Goal: Check status: Check status

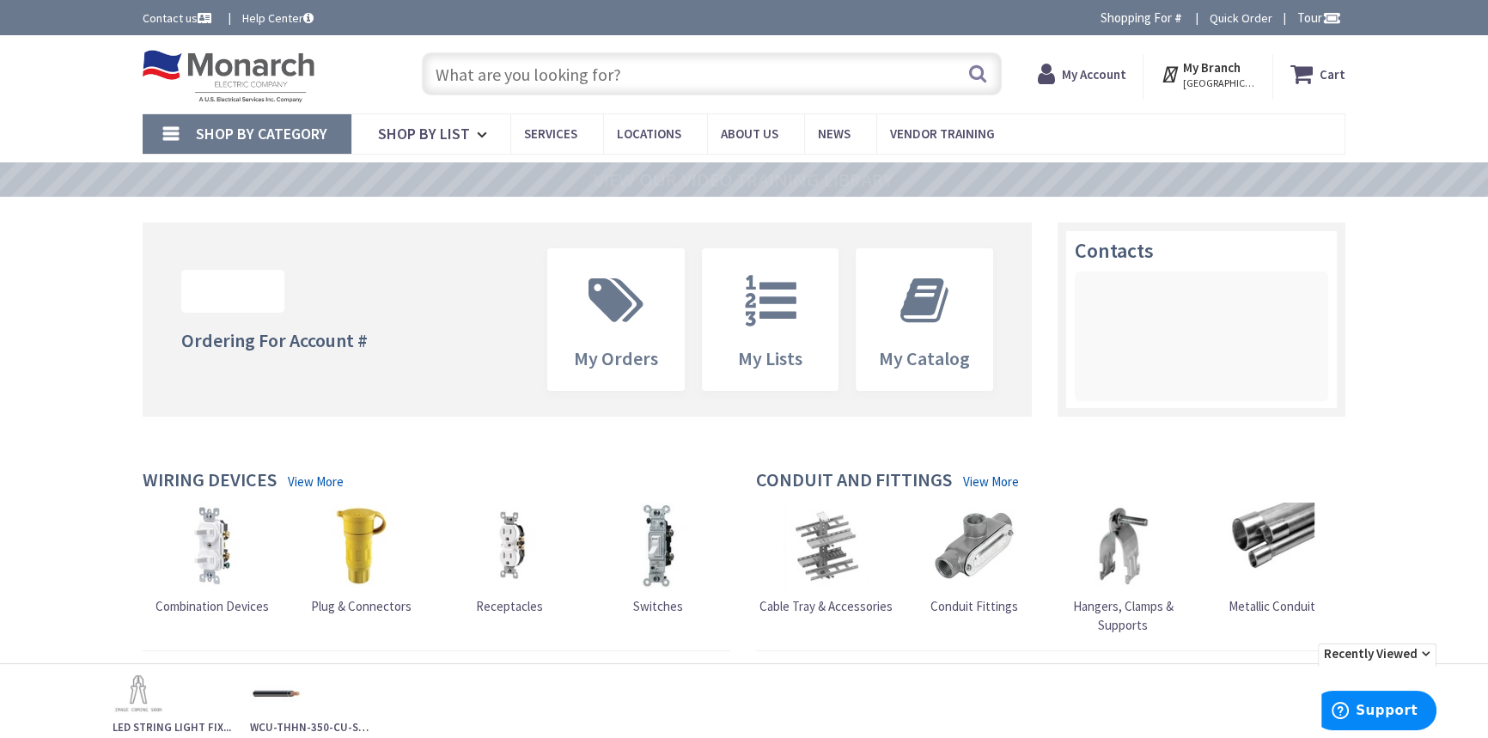
click at [792, 78] on input "text" at bounding box center [712, 73] width 580 height 43
paste input "Halo 5"/6" Baffle Downlight LT6079FS1EWHR"
drag, startPoint x: 637, startPoint y: 75, endPoint x: 443, endPoint y: 71, distance: 193.3
click at [451, 71] on input "Halo 5"/6" Baffle Downlight LT6079FS1EWHR" at bounding box center [712, 73] width 580 height 43
type input "Halo 5"/6" Baffle Downlight LT6079FS1EWHR"
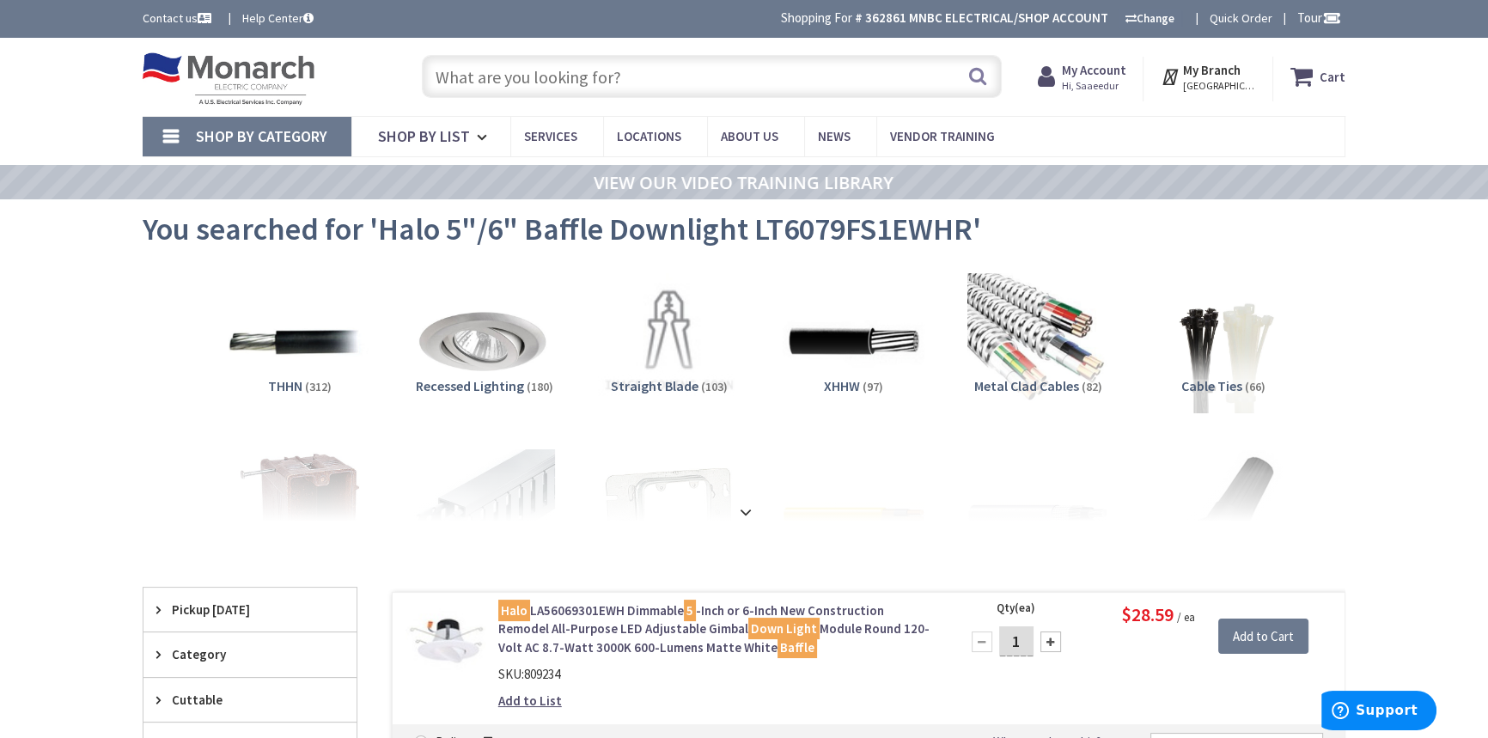
click at [832, 235] on span "You searched for 'Halo 5"/6" Baffle Downlight LT6079FS1EWHR'" at bounding box center [562, 229] width 839 height 39
copy span "LT6079FS1EWHR"
click at [609, 95] on input "text" at bounding box center [712, 76] width 580 height 43
paste input "LT6079FS1EWHR"
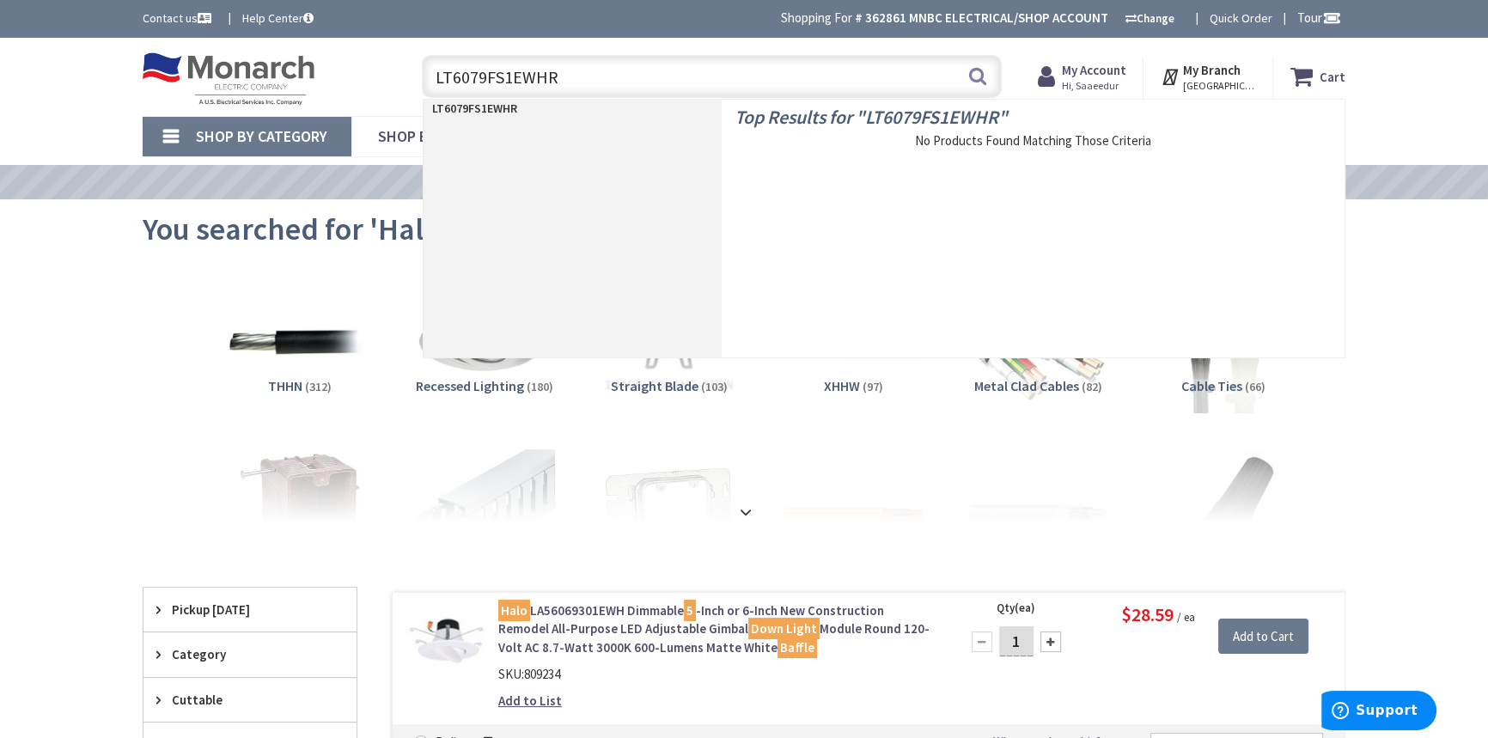
click at [872, 66] on input "LT6079FS1EWHR" at bounding box center [712, 76] width 580 height 43
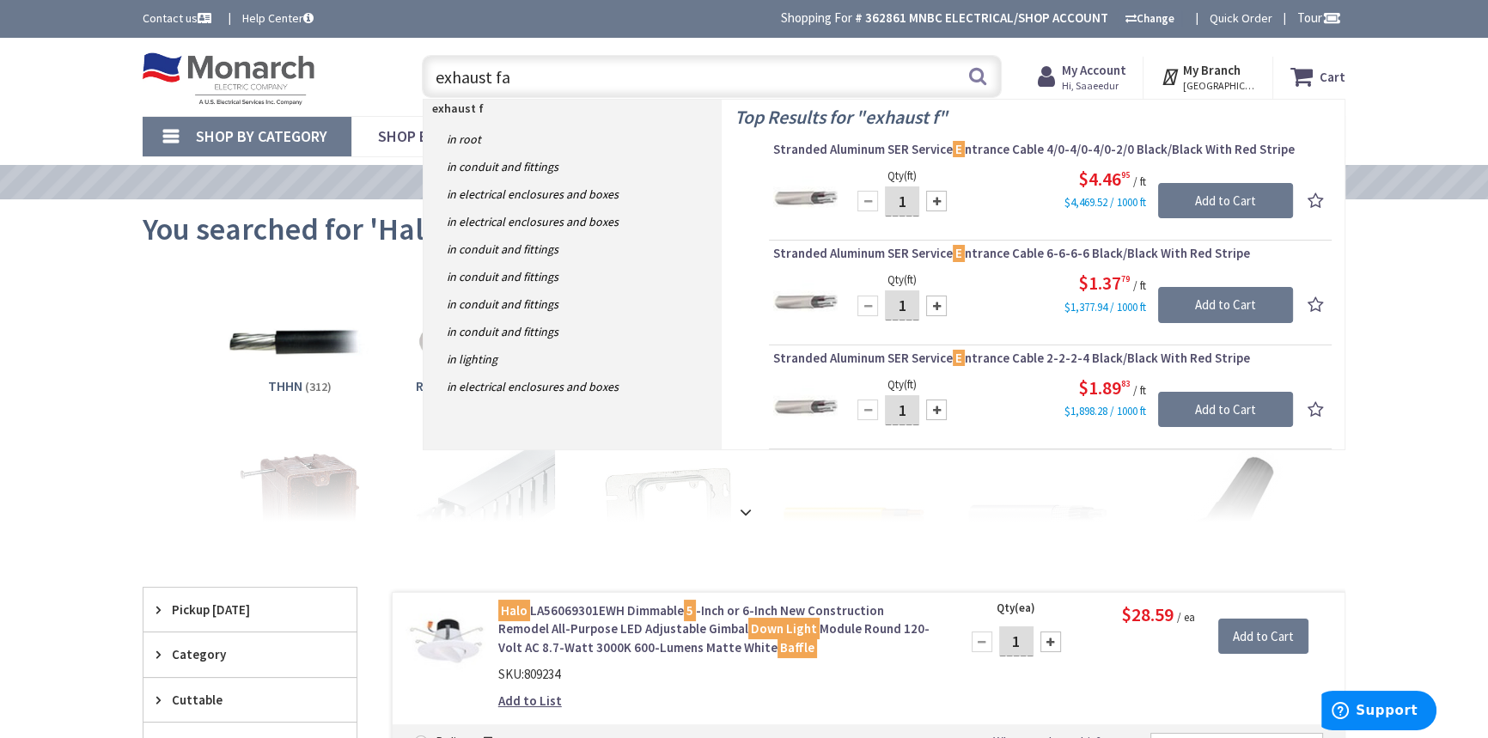
type input "exhaust fan"
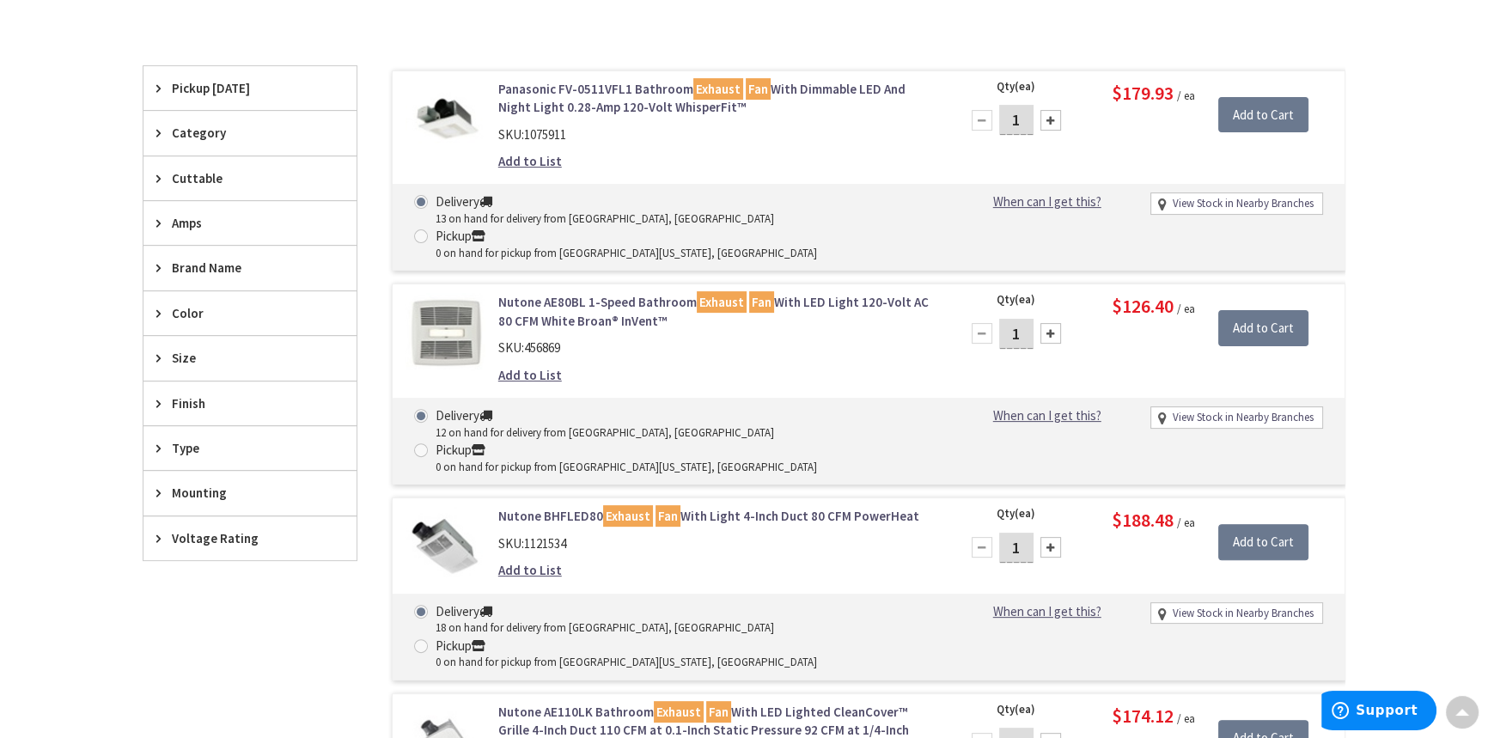
scroll to position [705, 0]
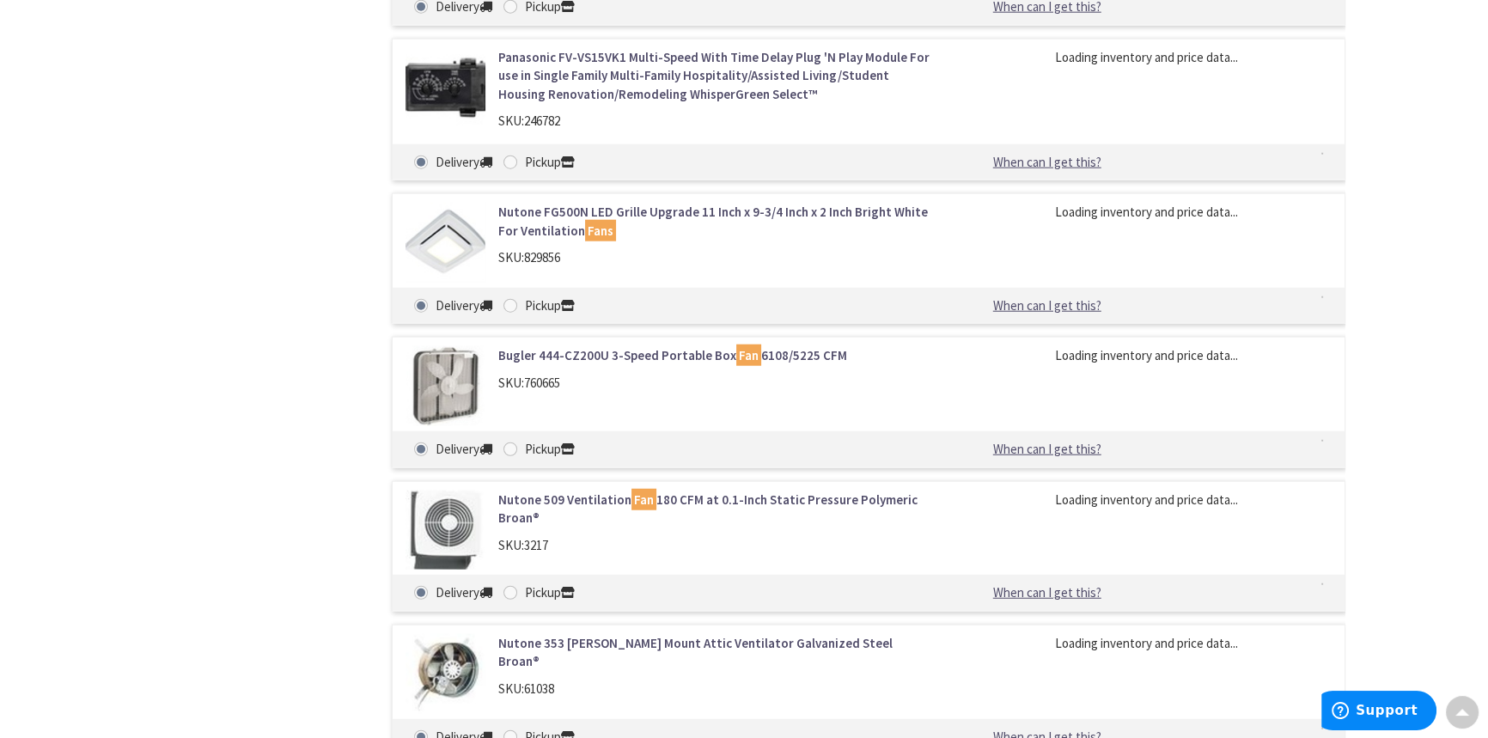
drag, startPoint x: 941, startPoint y: 223, endPoint x: 918, endPoint y: 504, distance: 282.7
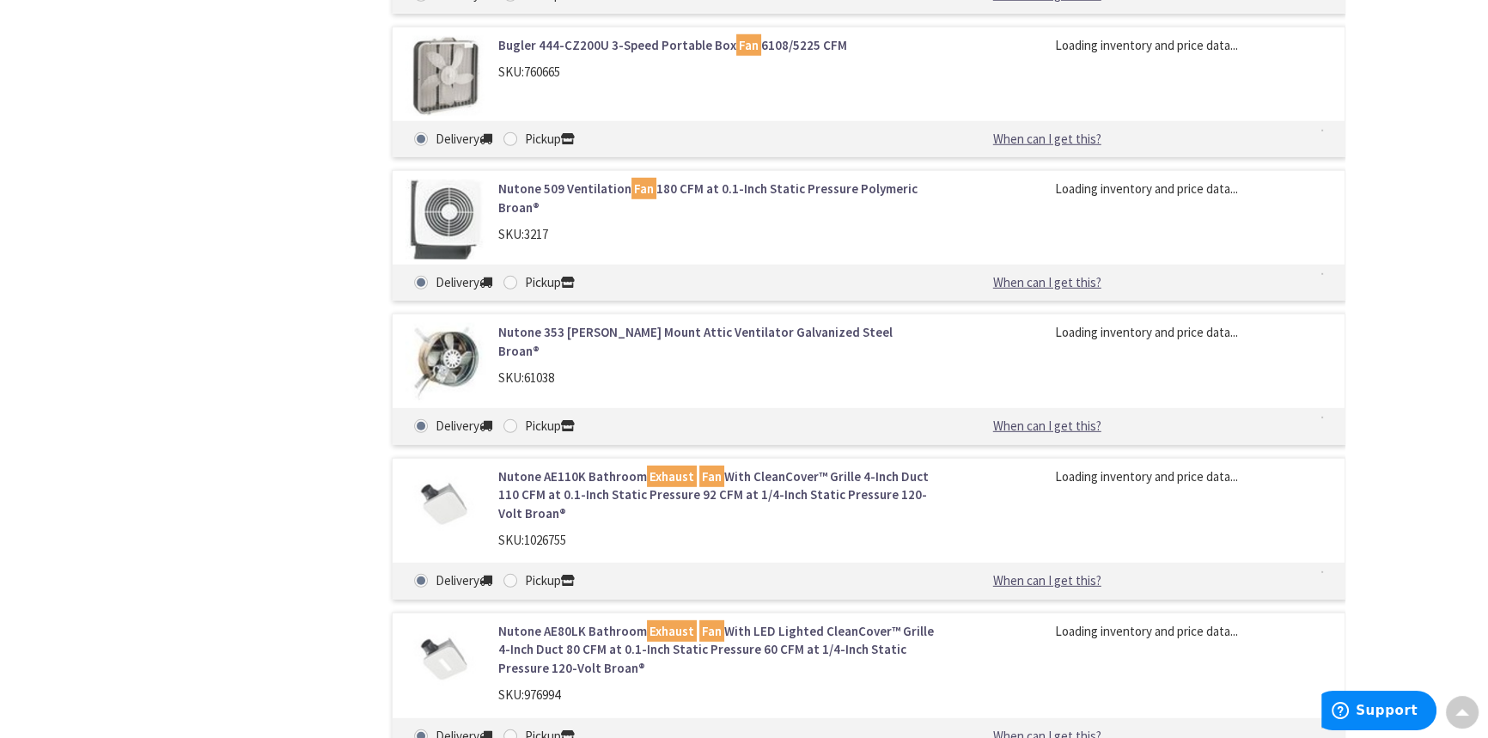
drag, startPoint x: 912, startPoint y: 552, endPoint x: 953, endPoint y: 74, distance: 480.3
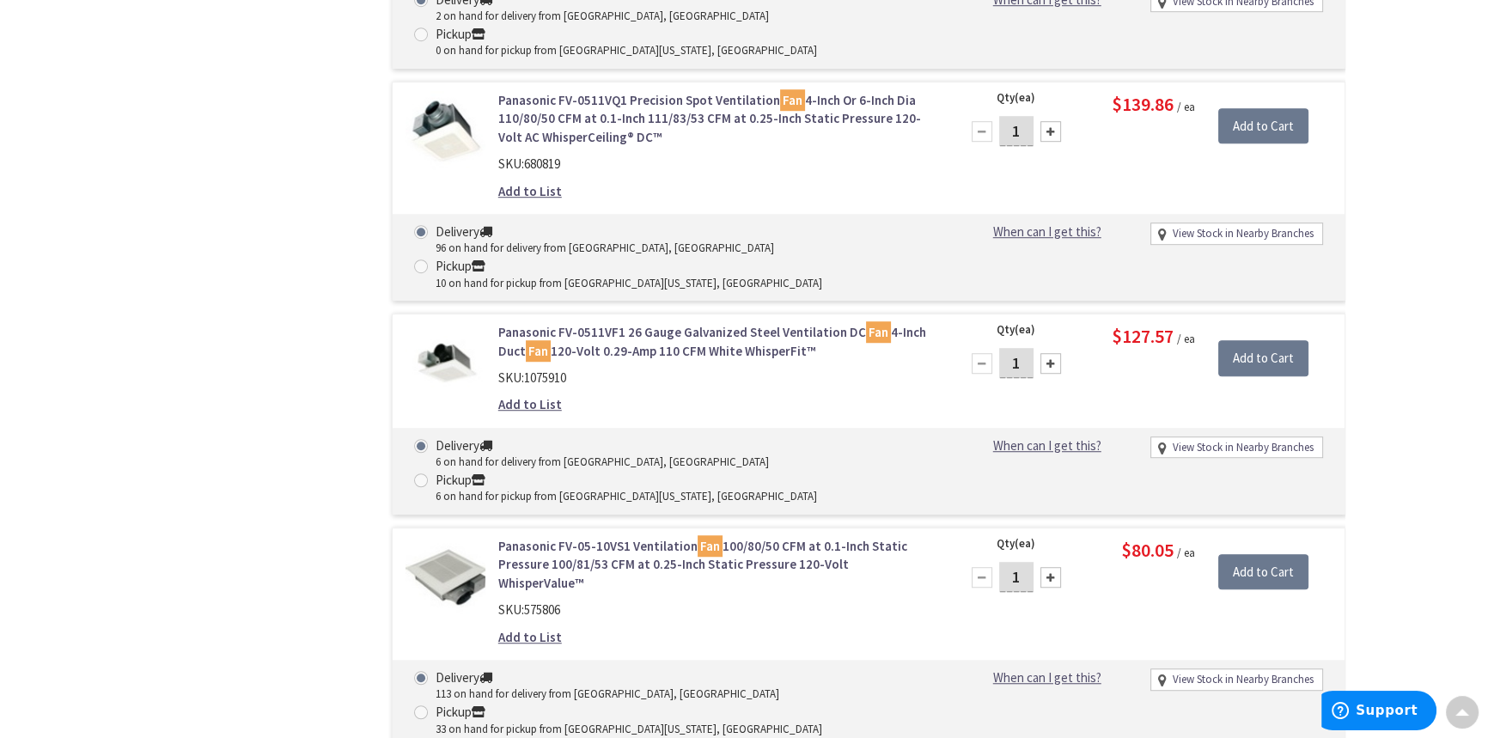
scroll to position [0, 0]
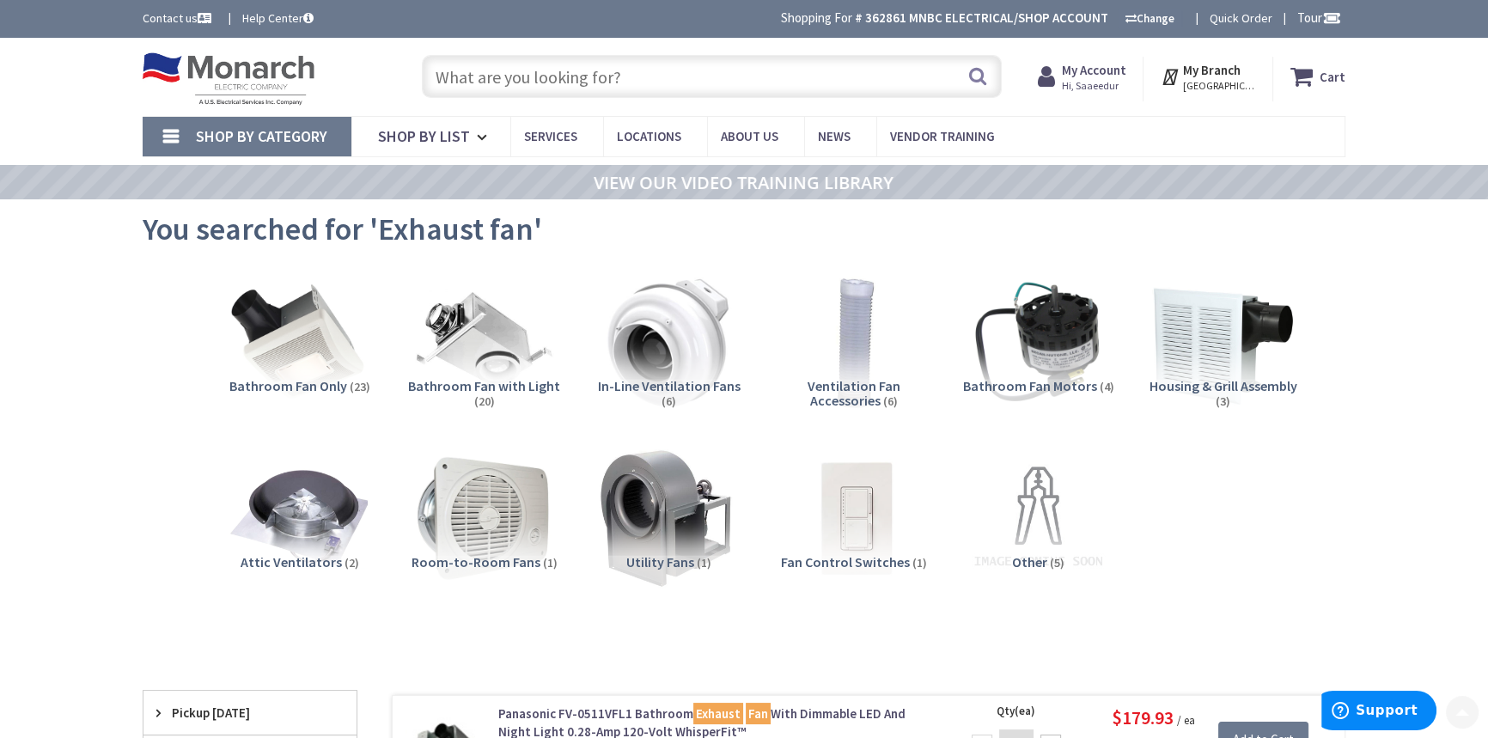
drag, startPoint x: 928, startPoint y: 570, endPoint x: 945, endPoint y: 113, distance: 457.4
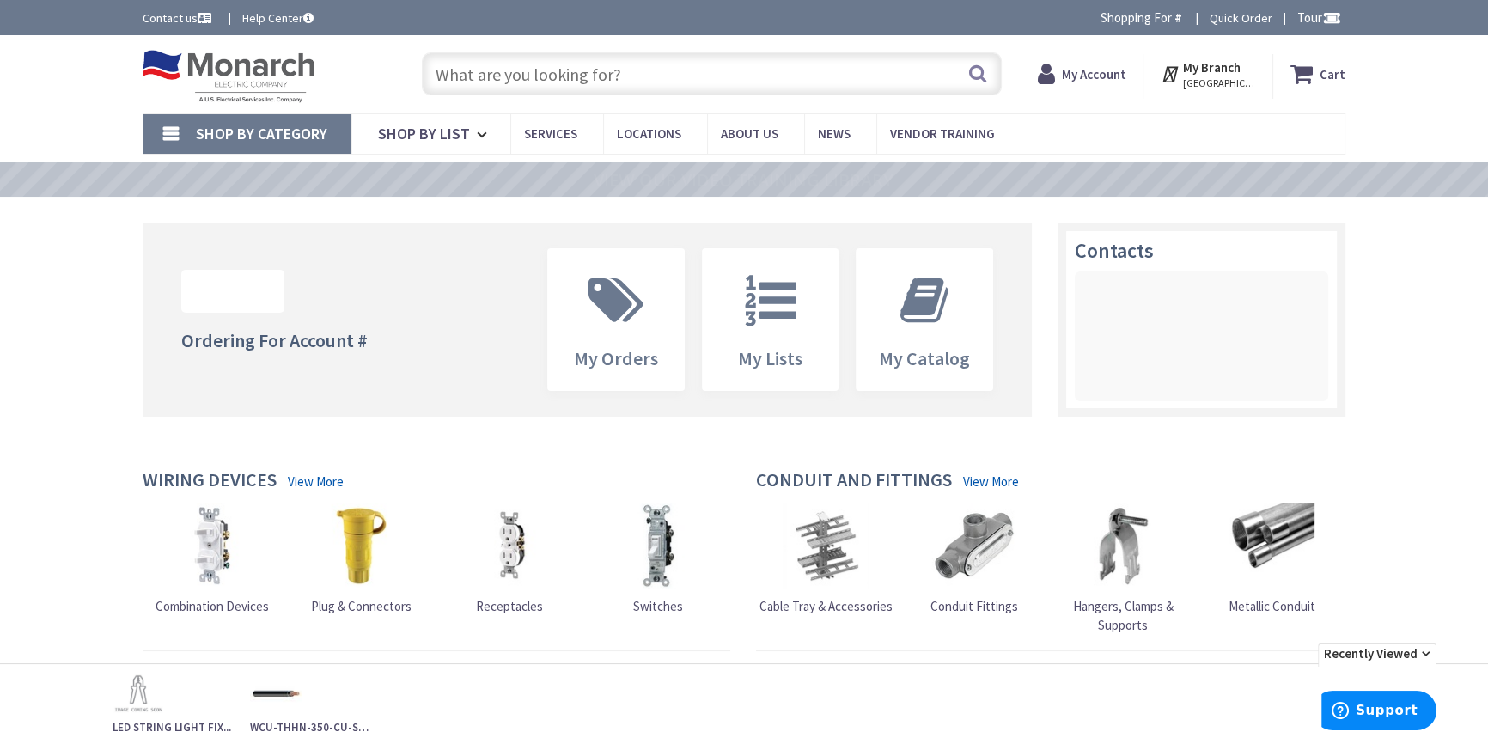
click at [595, 84] on input "text" at bounding box center [712, 73] width 580 height 43
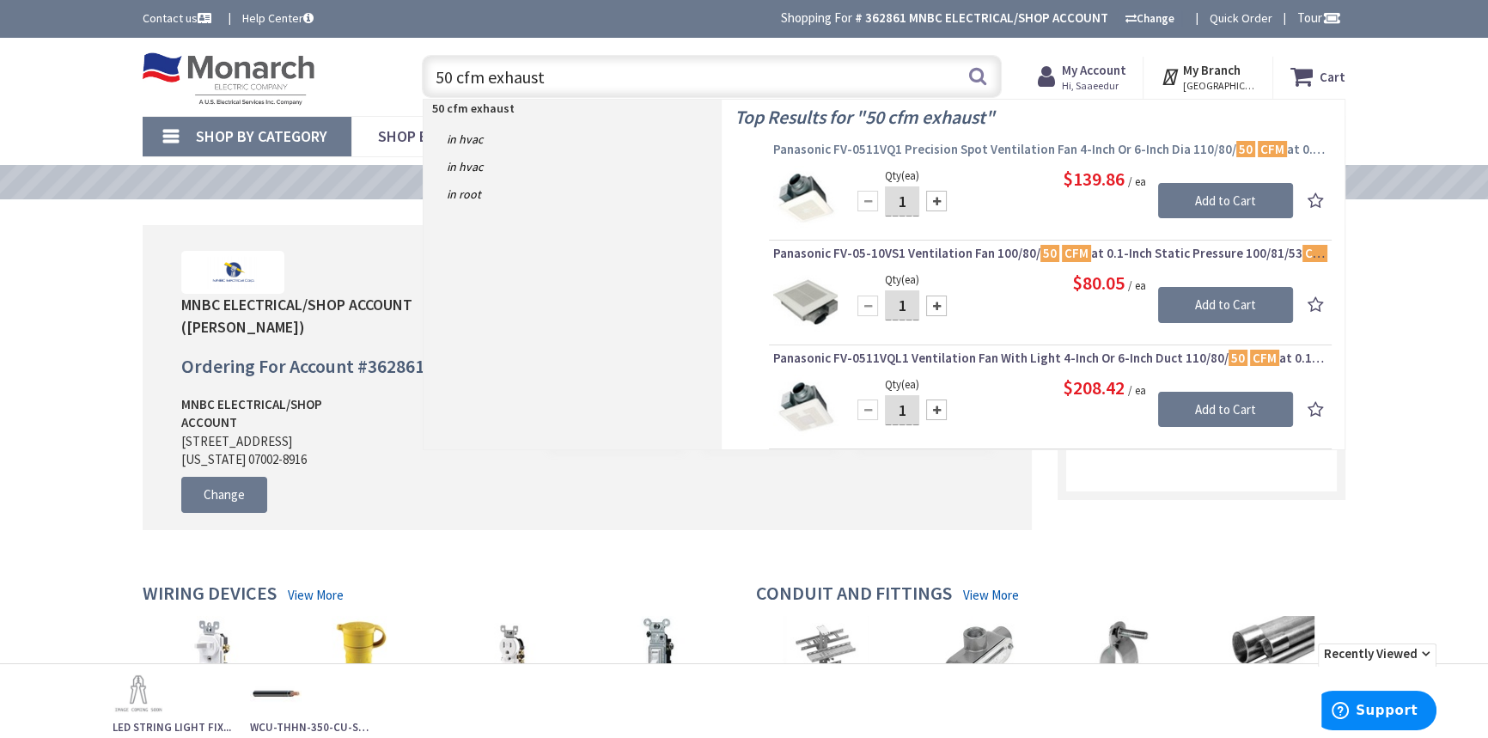
type input "50 cfm exhaust"
click at [1007, 254] on span "Panasonic FV-05-10VS1 Ventilation Fan 100/80/ 50 CFM at 0.1-Inch Static Pressur…" at bounding box center [1050, 253] width 554 height 17
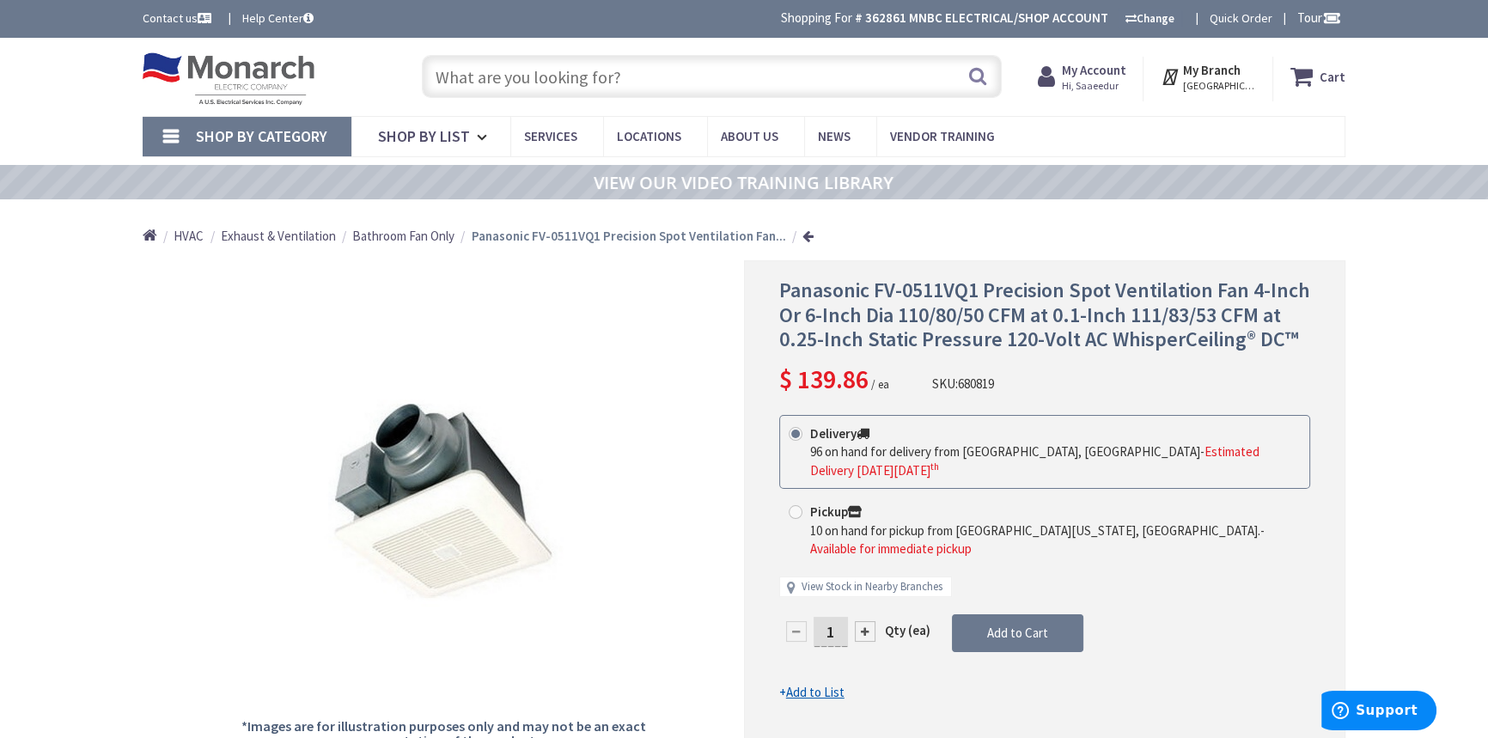
click at [967, 290] on span "Panasonic FV-0511VQ1 Precision Spot Ventilation Fan 4-Inch Or 6-Inch Dia 110/80…" at bounding box center [1044, 315] width 531 height 76
drag, startPoint x: 977, startPoint y: 287, endPoint x: 769, endPoint y: 281, distance: 208.0
click at [769, 281] on div "Panasonic FV-0511VQ1 Precision Spot Ventilation Fan 4-Inch Or 6-Inch Dia 110/80…" at bounding box center [1044, 508] width 601 height 497
copy span "Panasonic FV-0511VQ1"
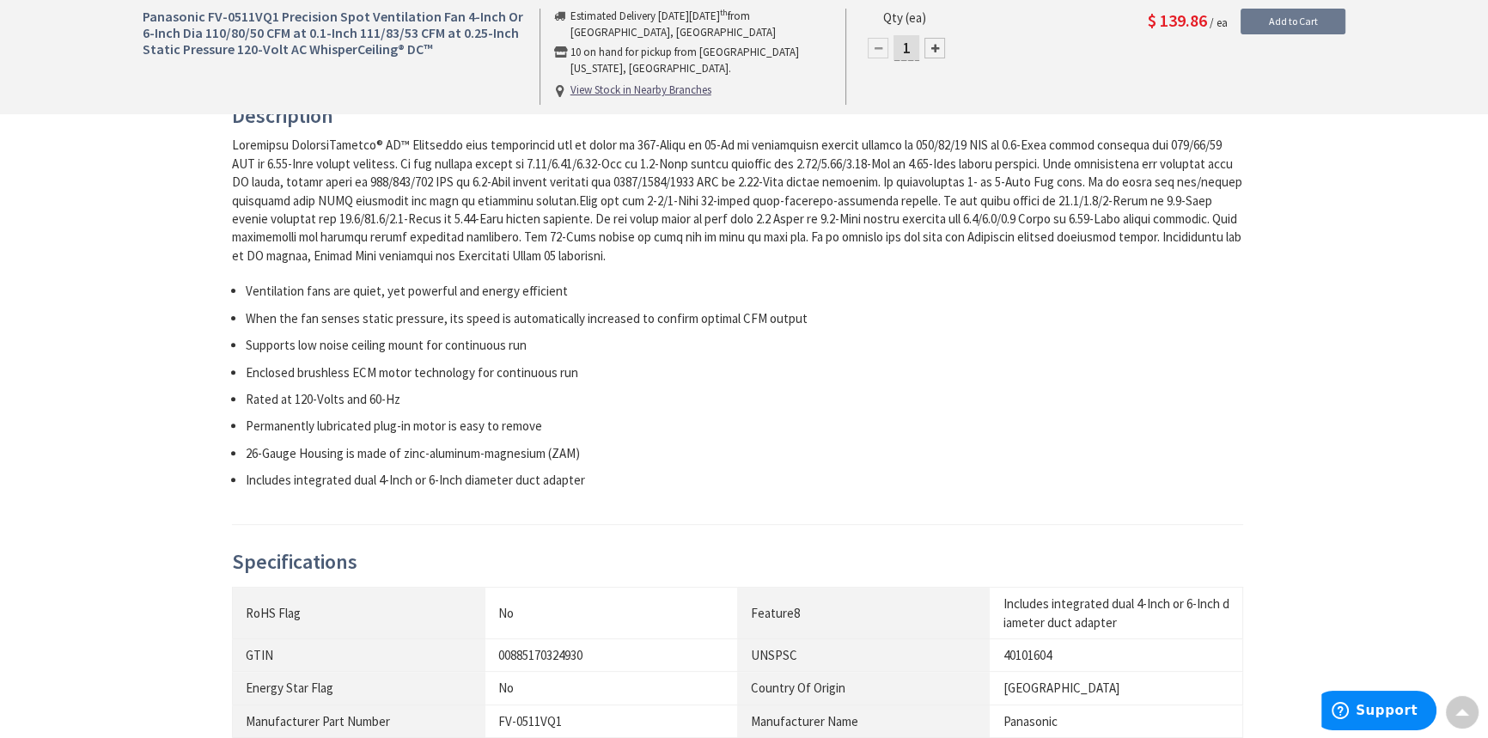
scroll to position [703, 0]
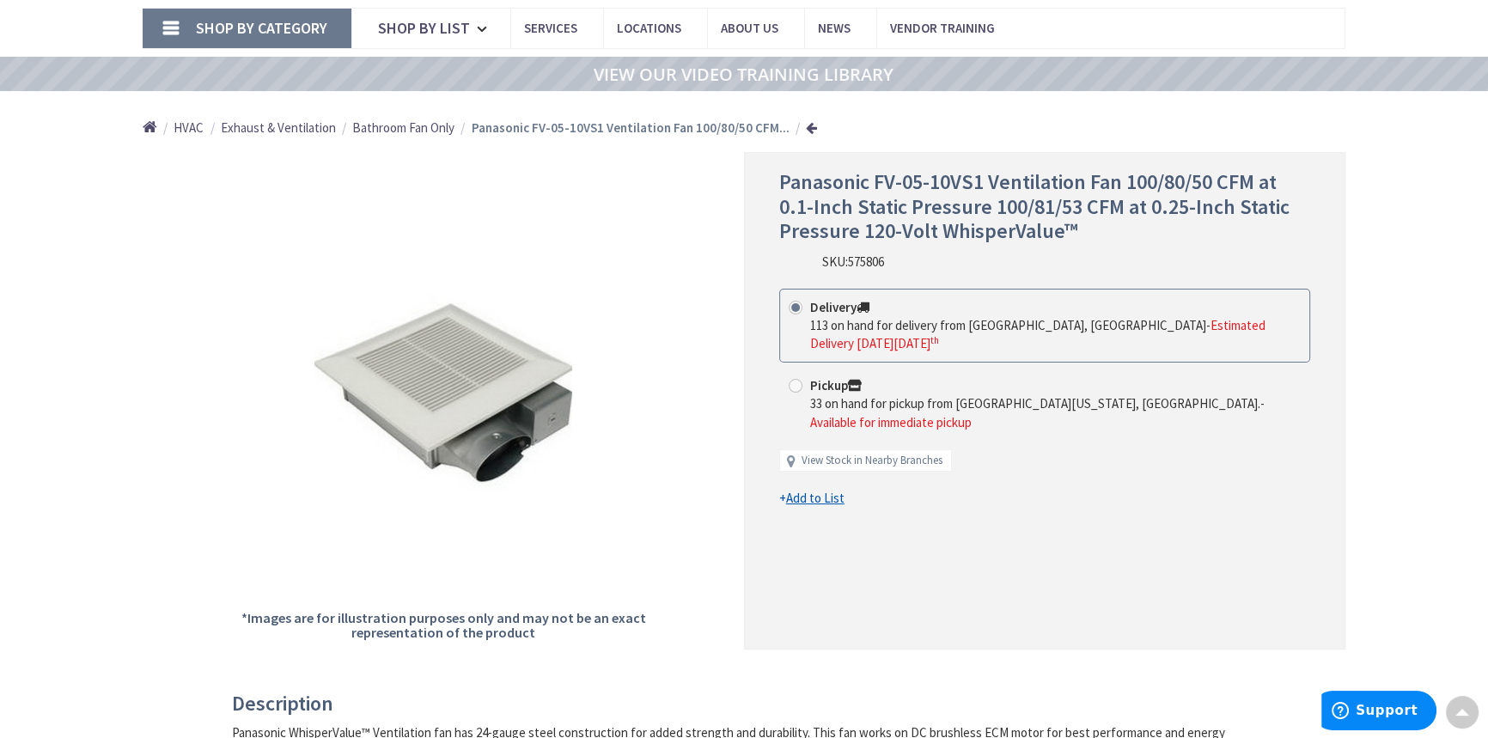
scroll to position [77, 0]
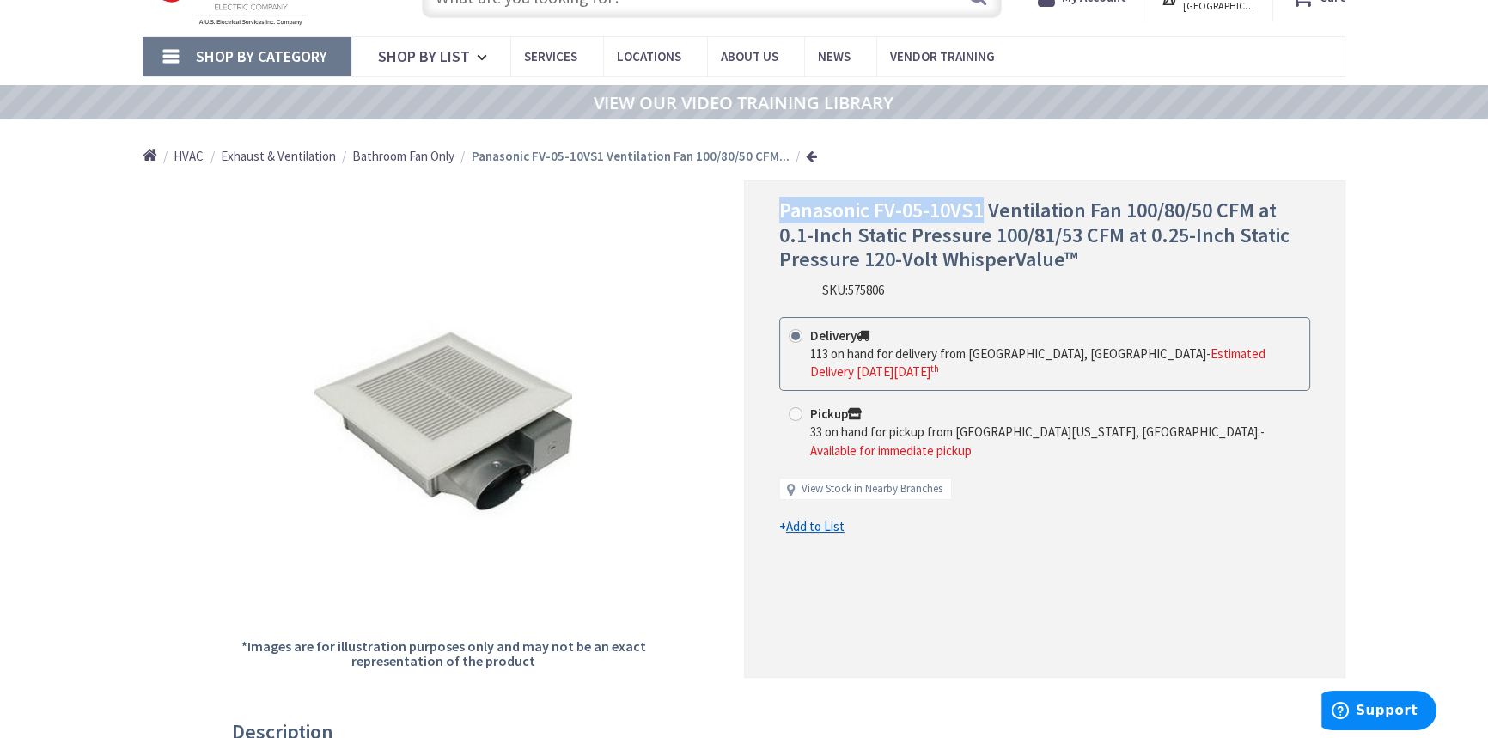
drag, startPoint x: 979, startPoint y: 206, endPoint x: 768, endPoint y: 209, distance: 211.4
click at [768, 209] on div "Panasonic FV-05-10VS1 Ventilation Fan 100/80/50 CFM at 0.1-Inch Static Pressure…" at bounding box center [1044, 428] width 601 height 497
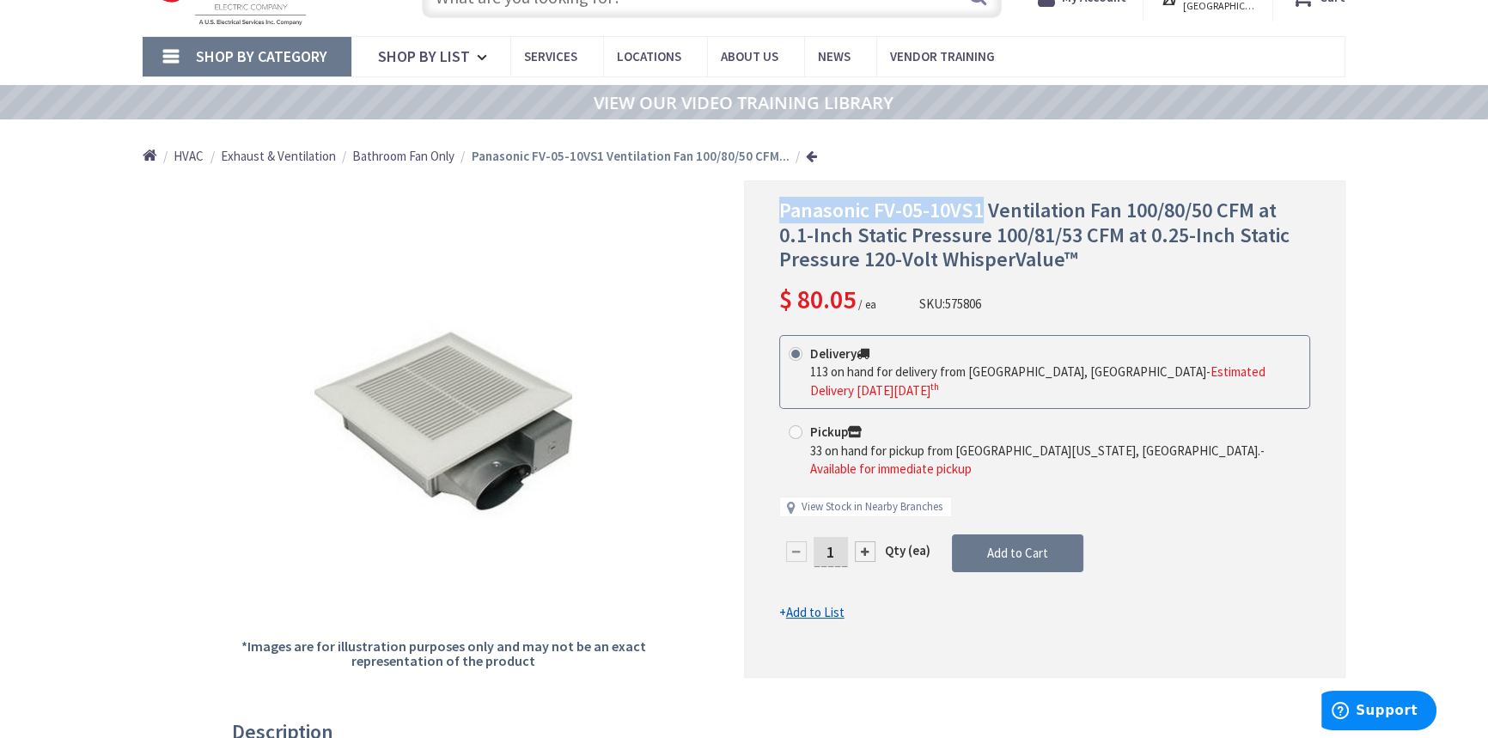
copy span "Panasonic FV-05-10VS1"
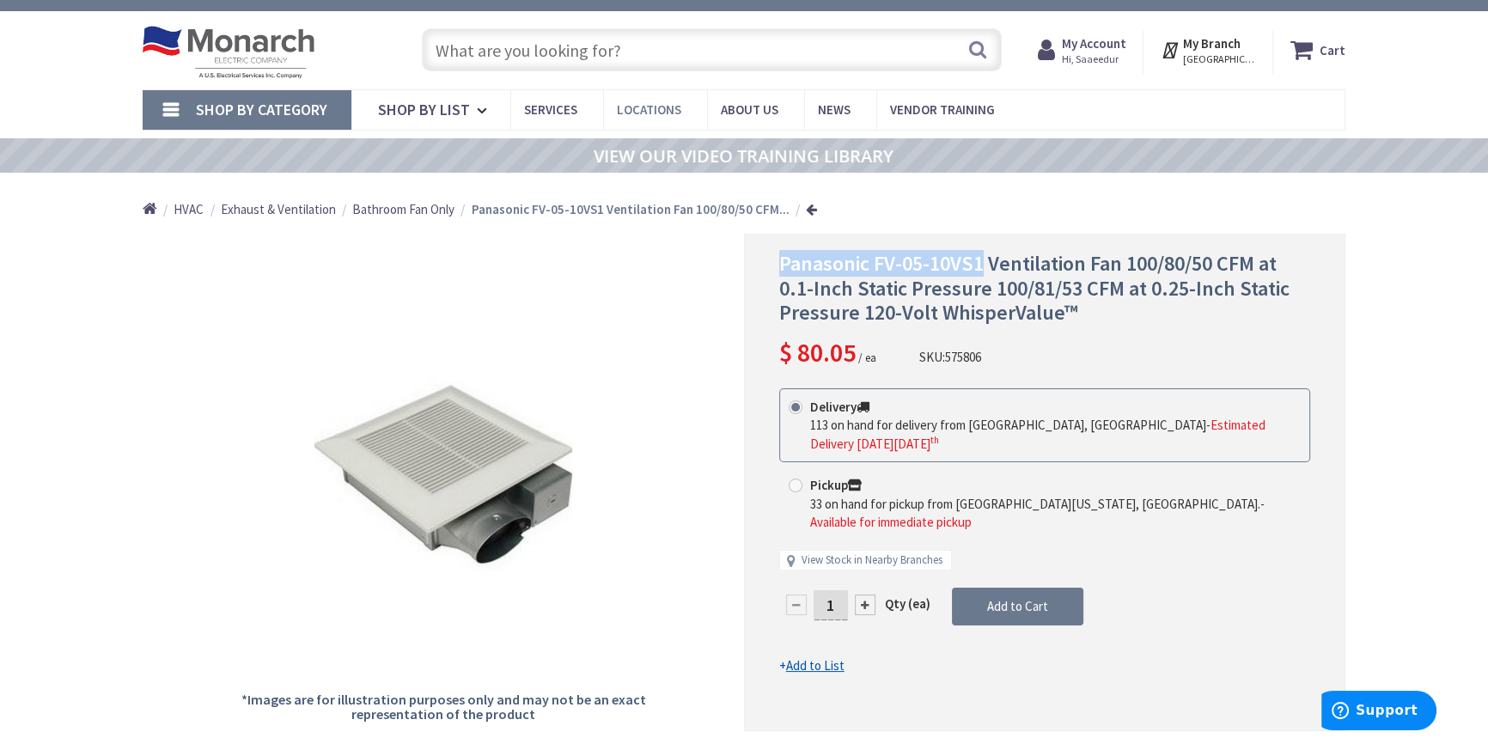
scroll to position [0, 0]
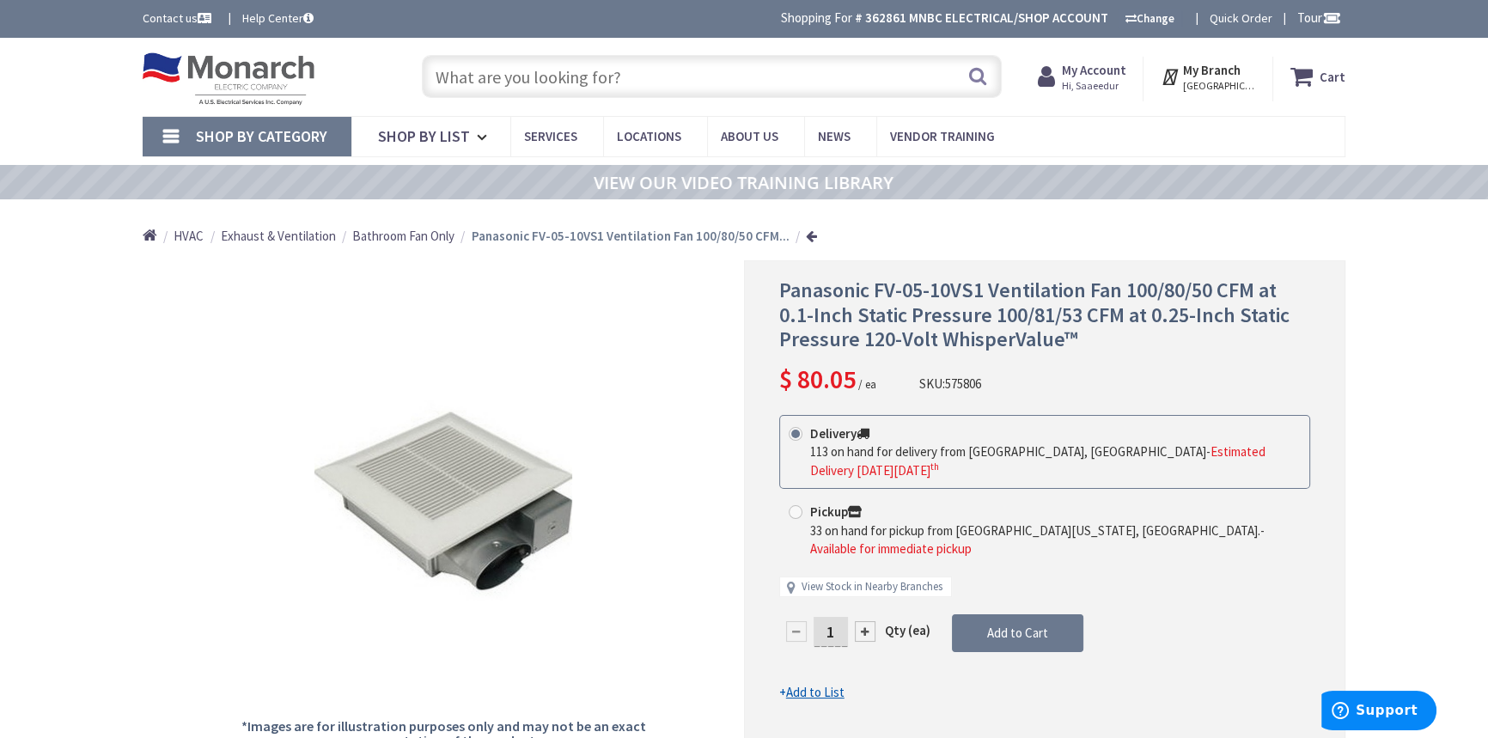
click at [638, 61] on input "text" at bounding box center [712, 76] width 580 height 43
paste input "LT6079FS1EWHR"
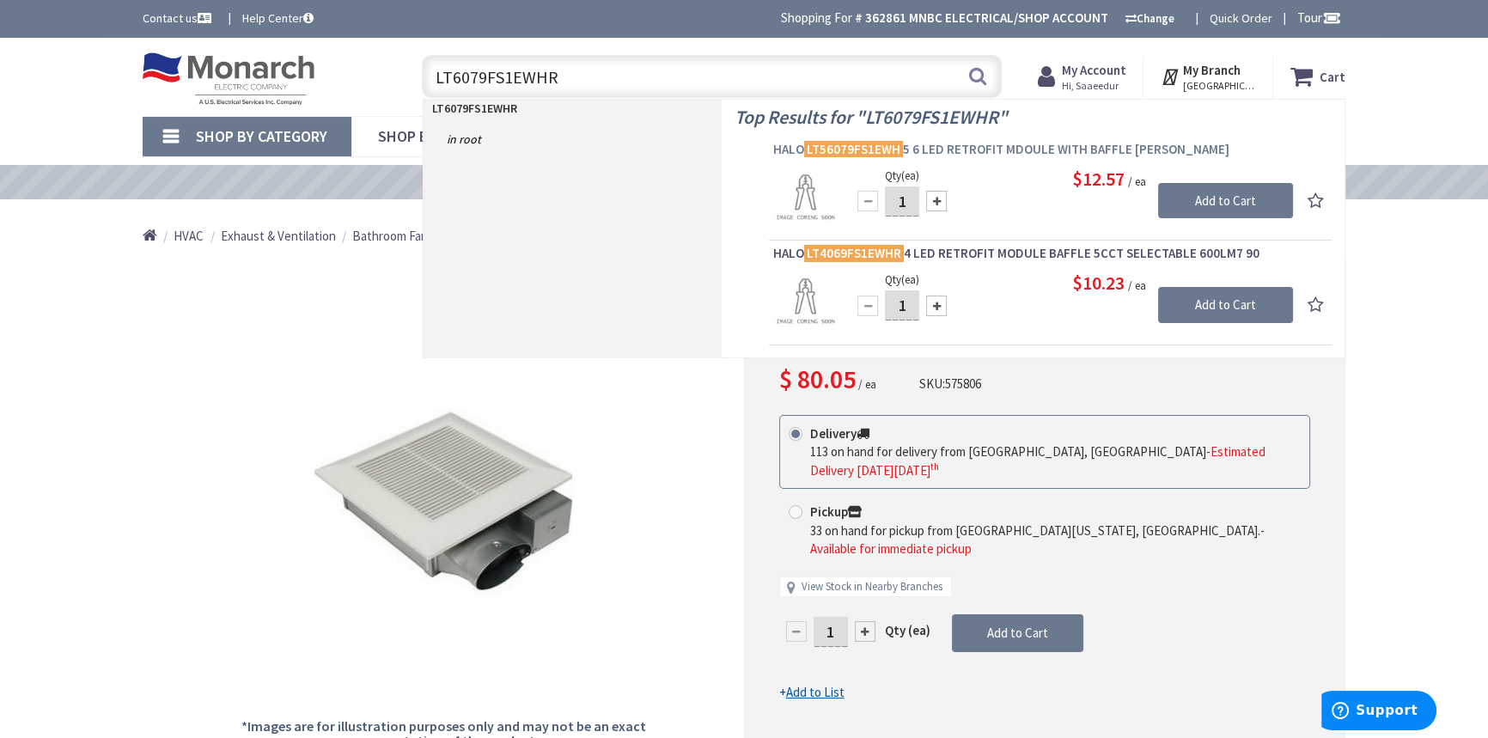
type input "LT6079FS1EWHR"
click at [1073, 146] on span "HALO LT56079FS1EWH 5 6 LED RETROFIT MDOULE WITH BAFFLE MATTE WHITE" at bounding box center [1050, 149] width 554 height 17
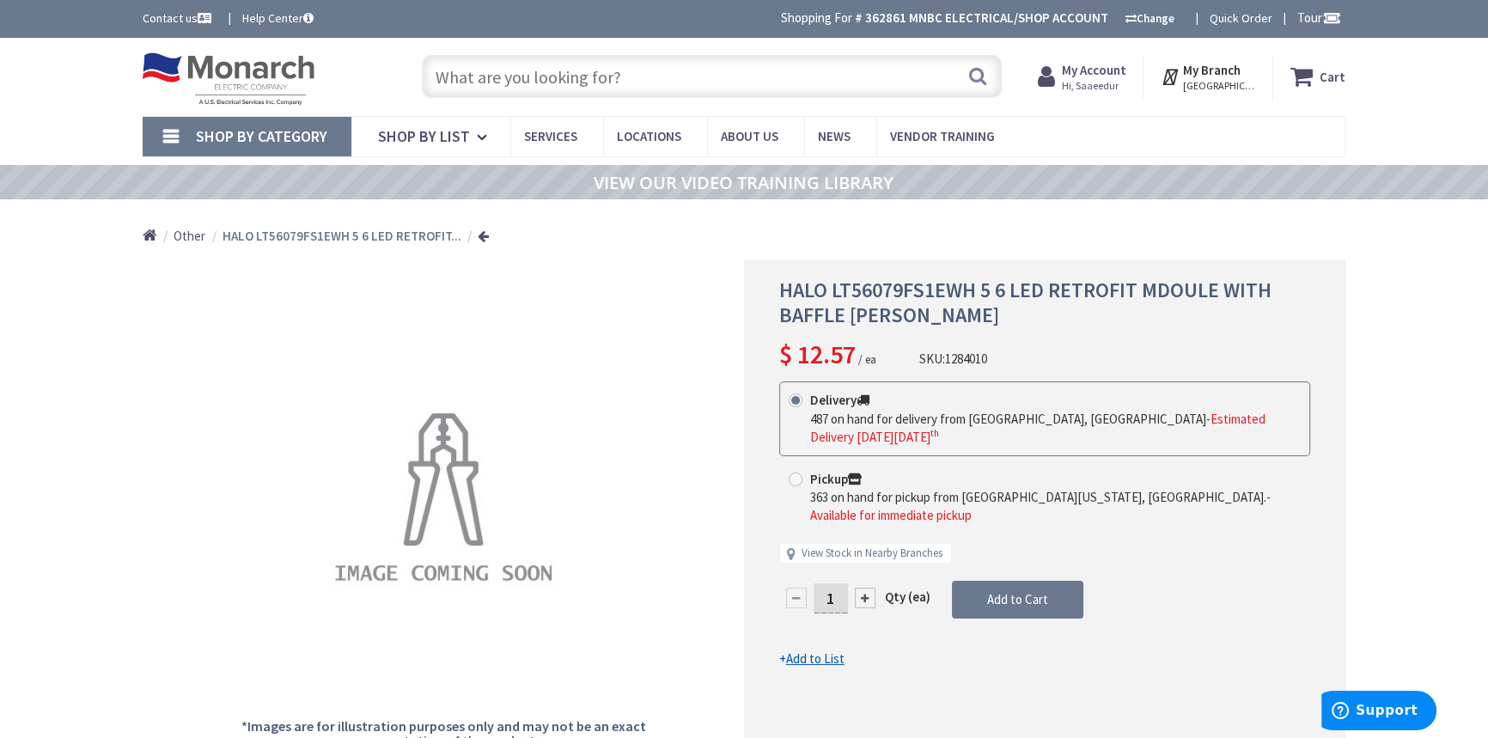
click at [480, 61] on input "text" at bounding box center [712, 76] width 580 height 43
paste input "LT6079FS1EWHR"
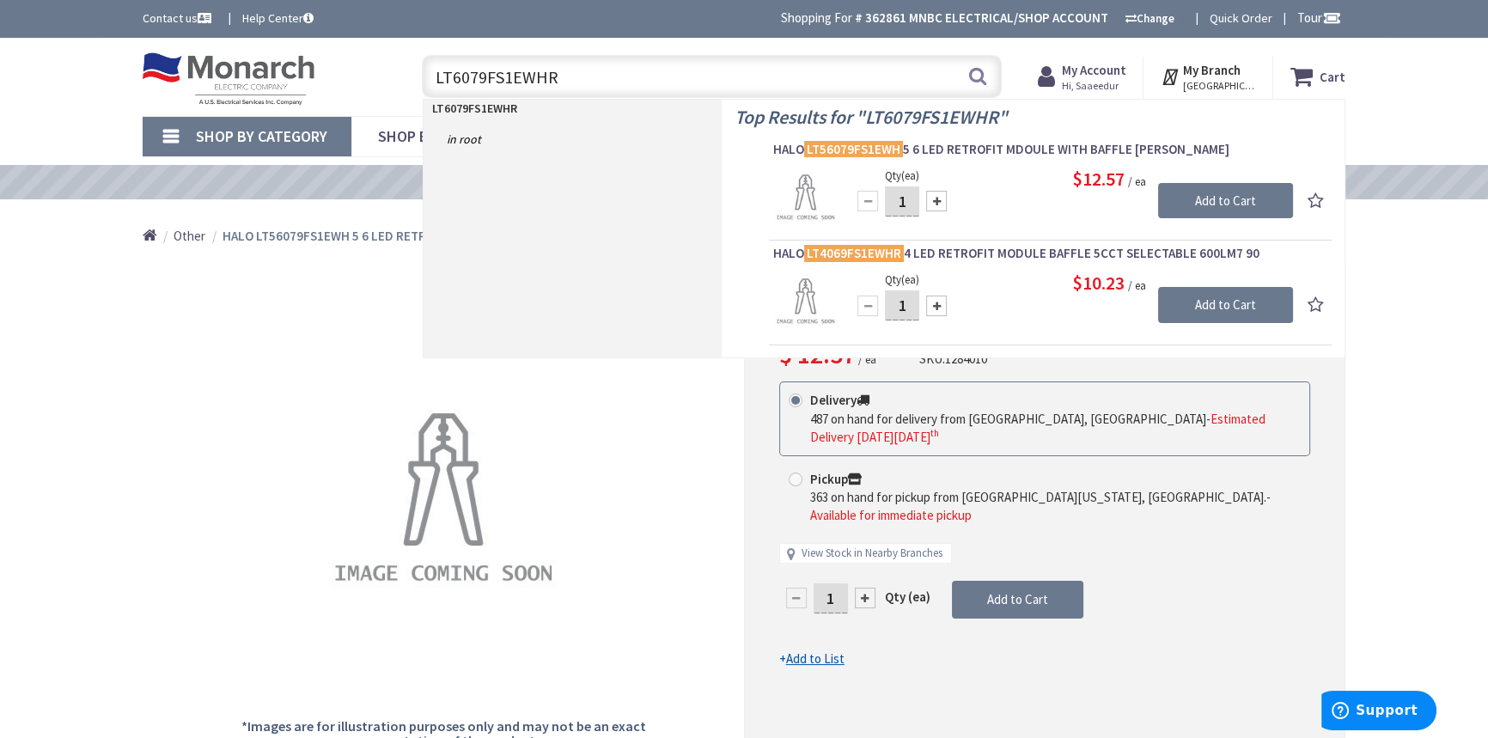
type input "LT56079FS1EWHR"
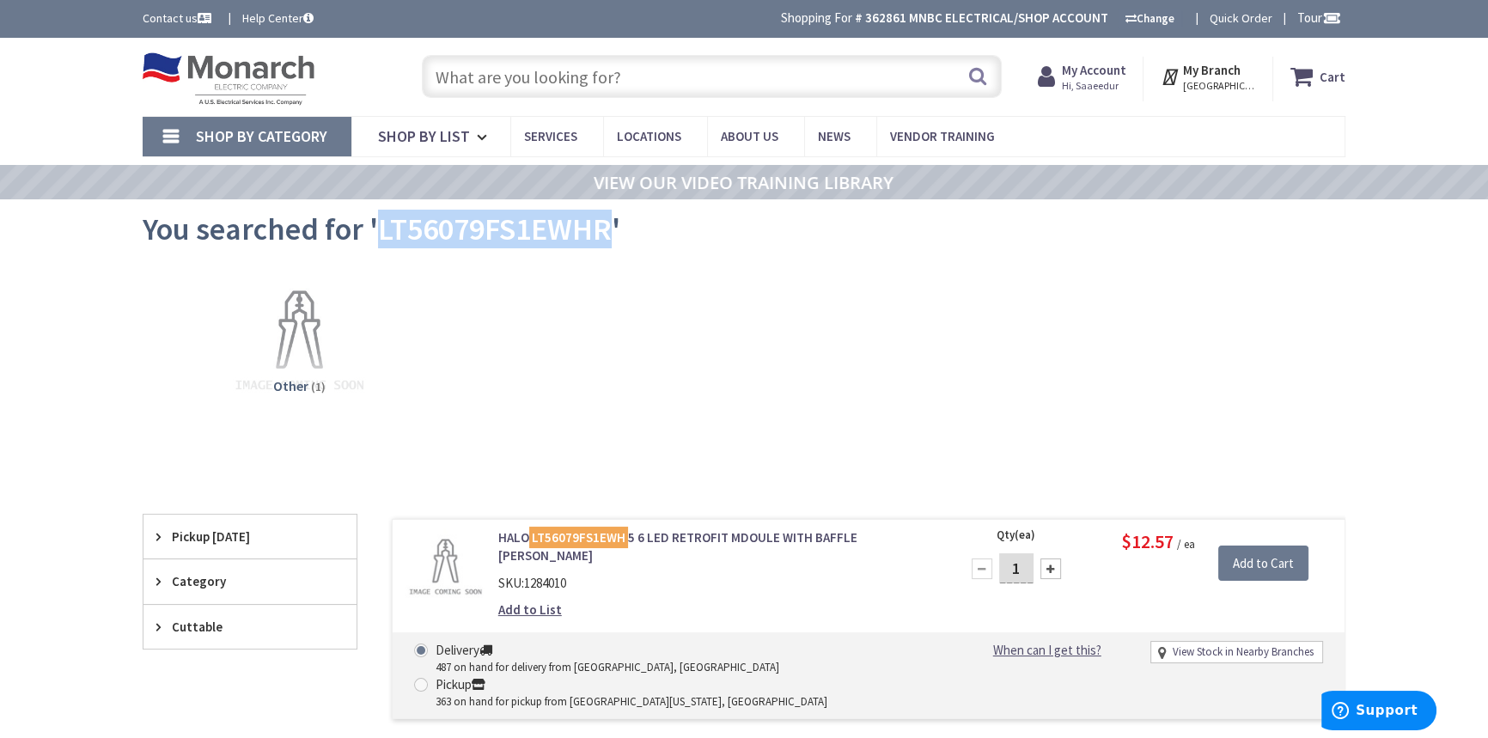
drag, startPoint x: 380, startPoint y: 229, endPoint x: 610, endPoint y: 224, distance: 230.3
click at [610, 224] on span "You searched for 'LT56079FS1EWHR'" at bounding box center [382, 229] width 478 height 39
copy span "LT56079FS1EWHR"
click at [1107, 93] on div "My Account Hi, Saaeedur Saaeedur Rahman srahman@mnbcelectrical.com My Catalog M…" at bounding box center [1081, 79] width 88 height 36
click at [1107, 84] on span "Hi, Saaeedur" at bounding box center [1093, 86] width 64 height 14
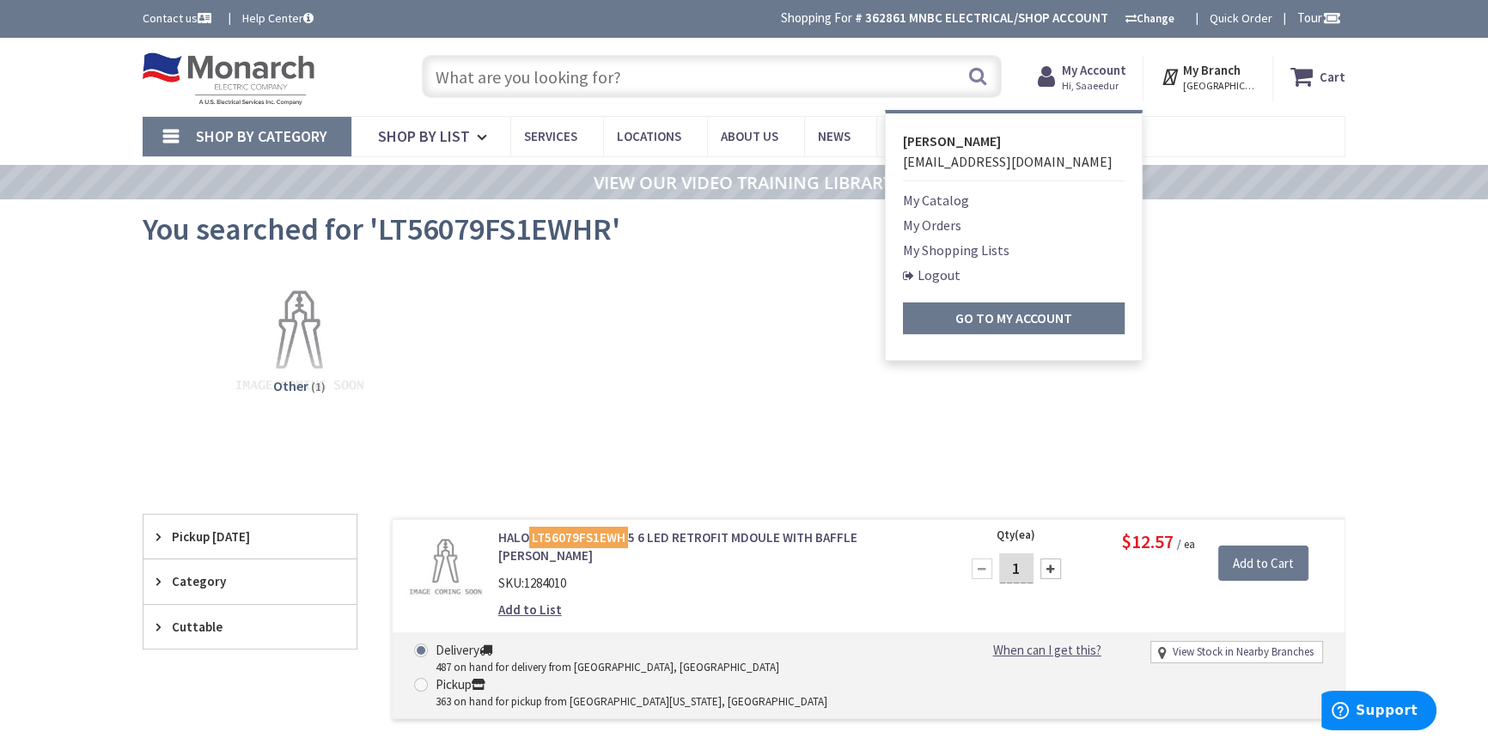
click at [937, 231] on link "My Orders" at bounding box center [932, 225] width 58 height 21
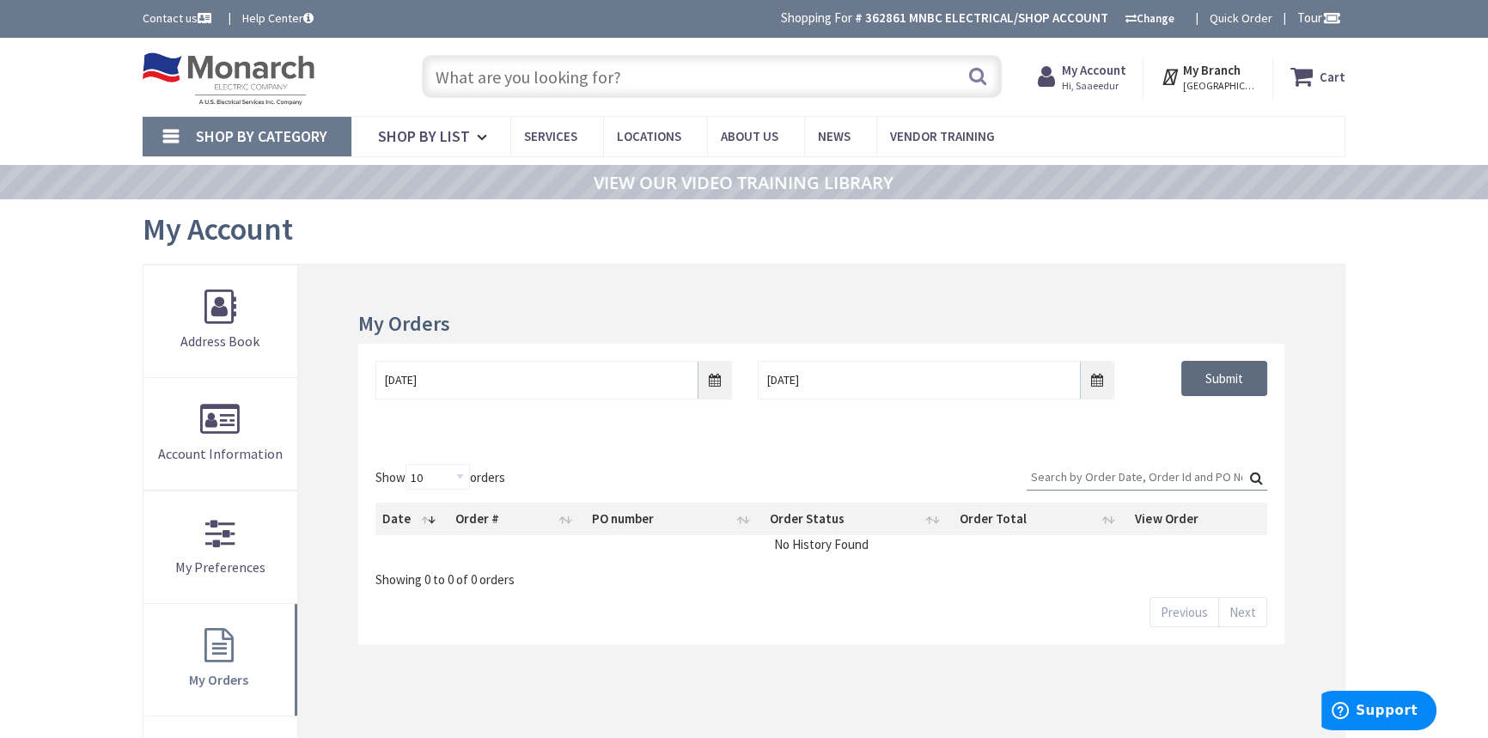
click at [1217, 377] on input "Submit" at bounding box center [1224, 379] width 86 height 36
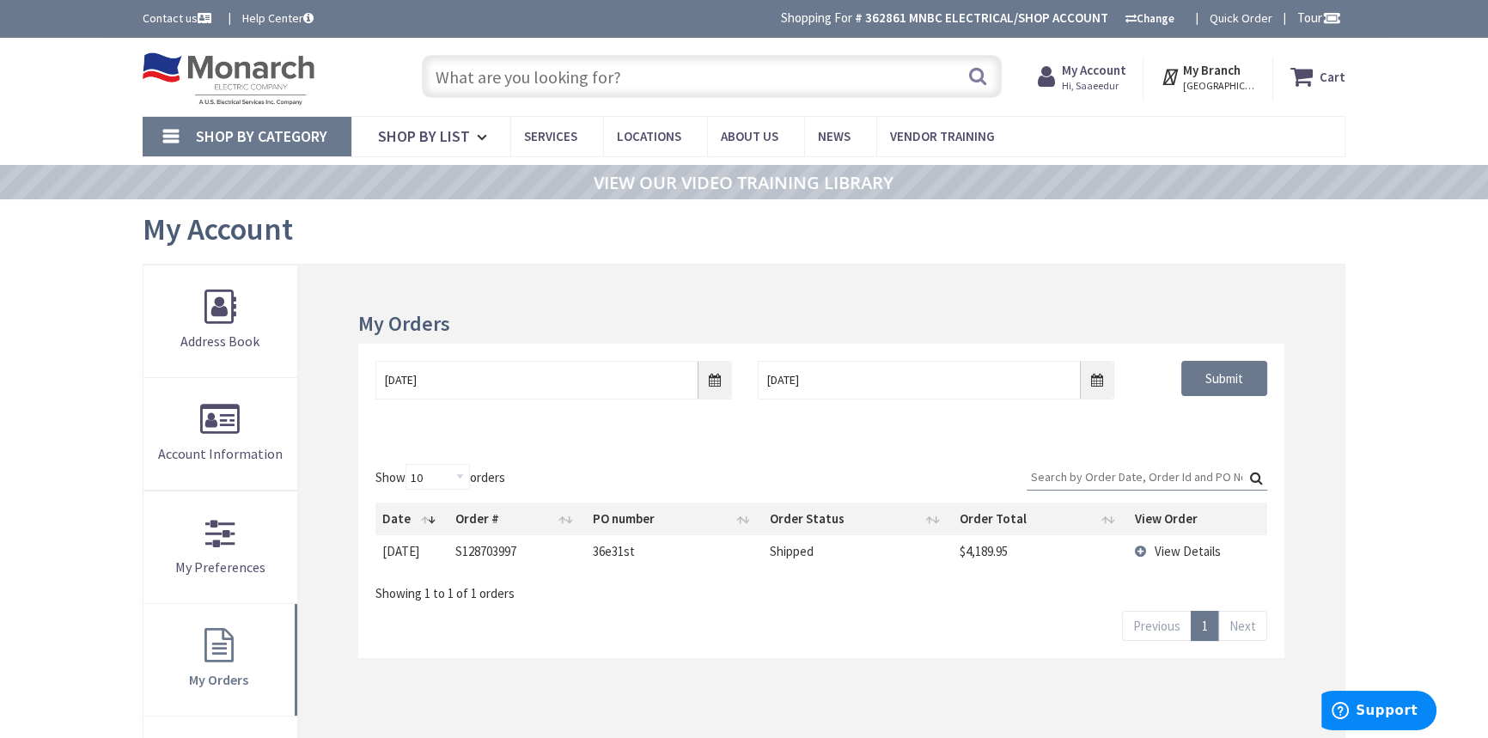
click at [1149, 543] on td "View Details" at bounding box center [1197, 551] width 139 height 32
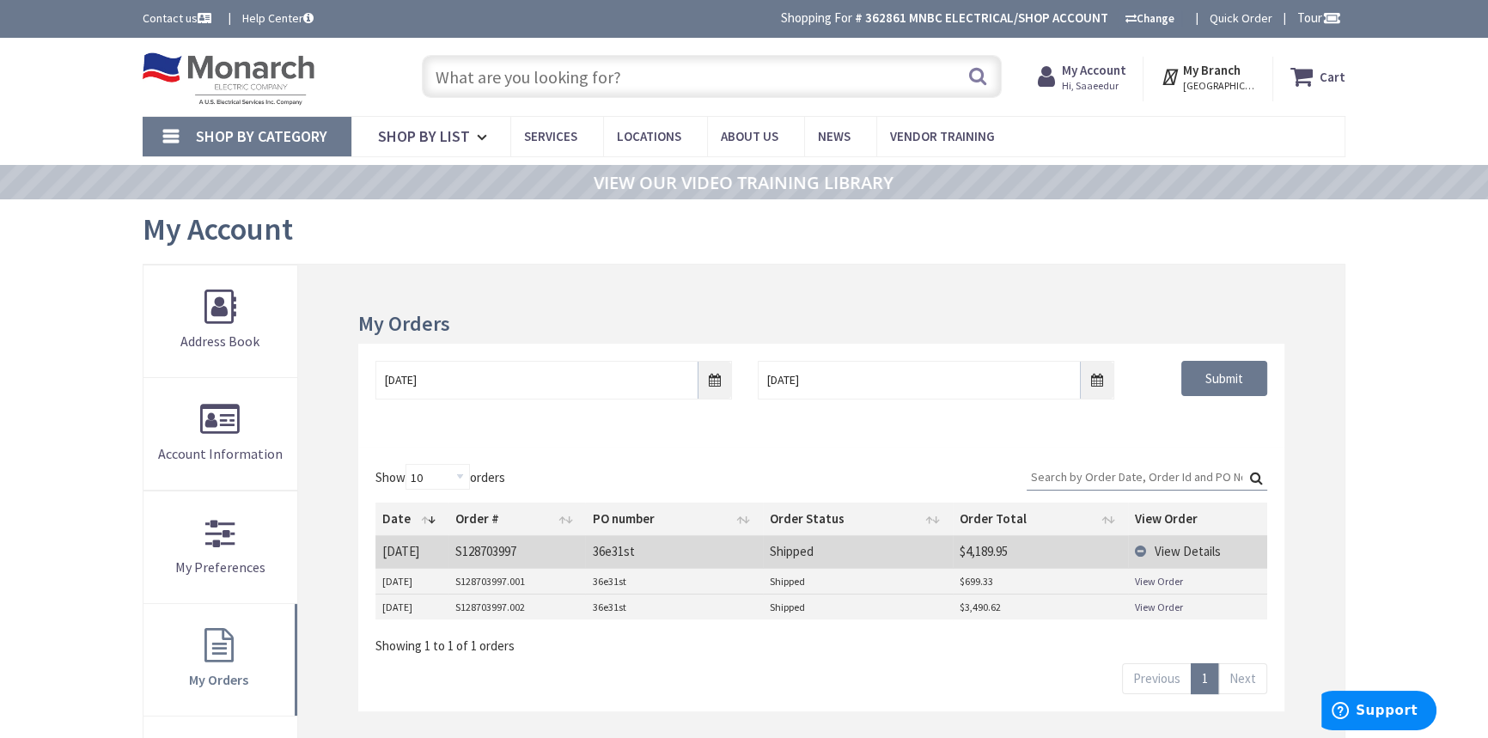
click at [1171, 612] on link "View Order" at bounding box center [1159, 607] width 48 height 15
click at [1112, 381] on input "9/8/2025" at bounding box center [936, 380] width 357 height 39
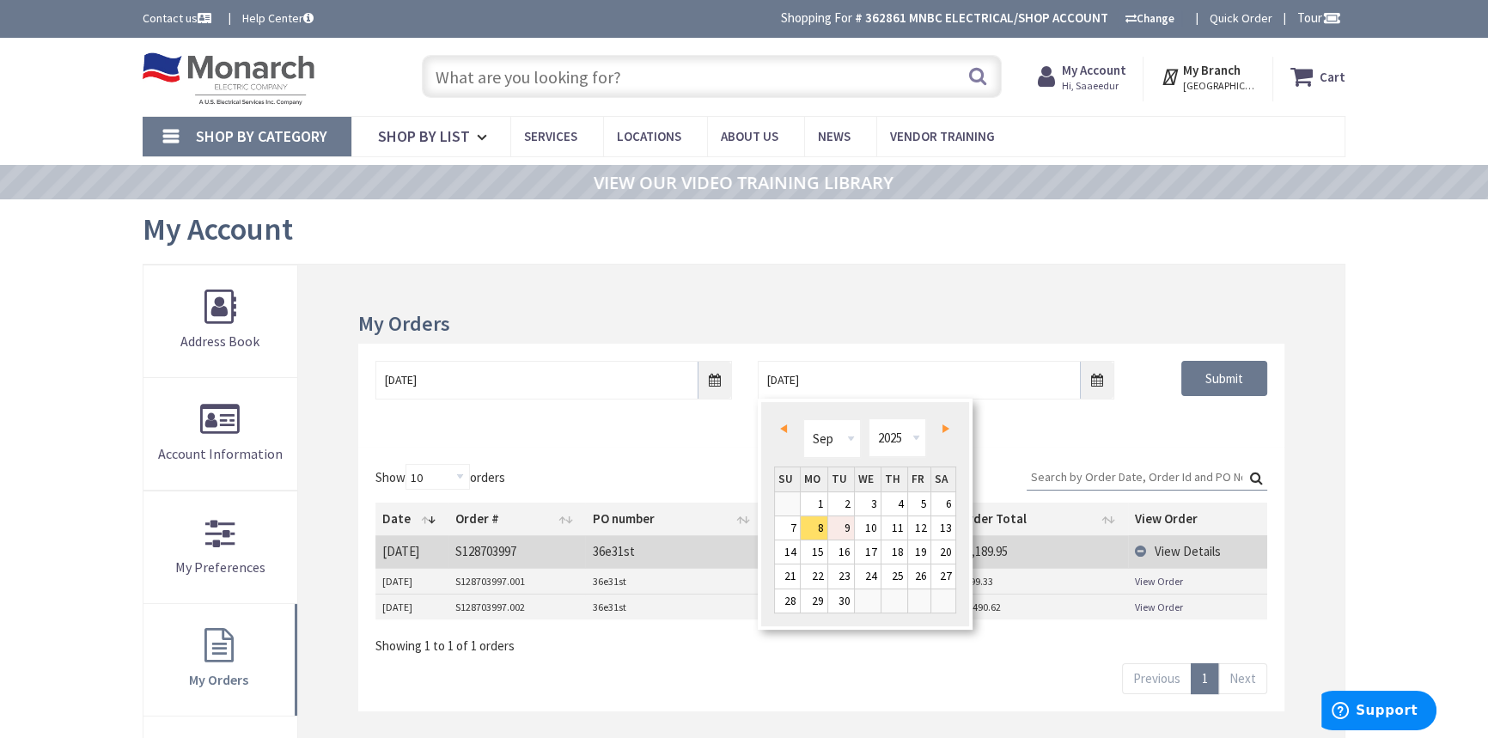
click at [849, 522] on link "9" at bounding box center [841, 527] width 26 height 23
type input "[DATE]"
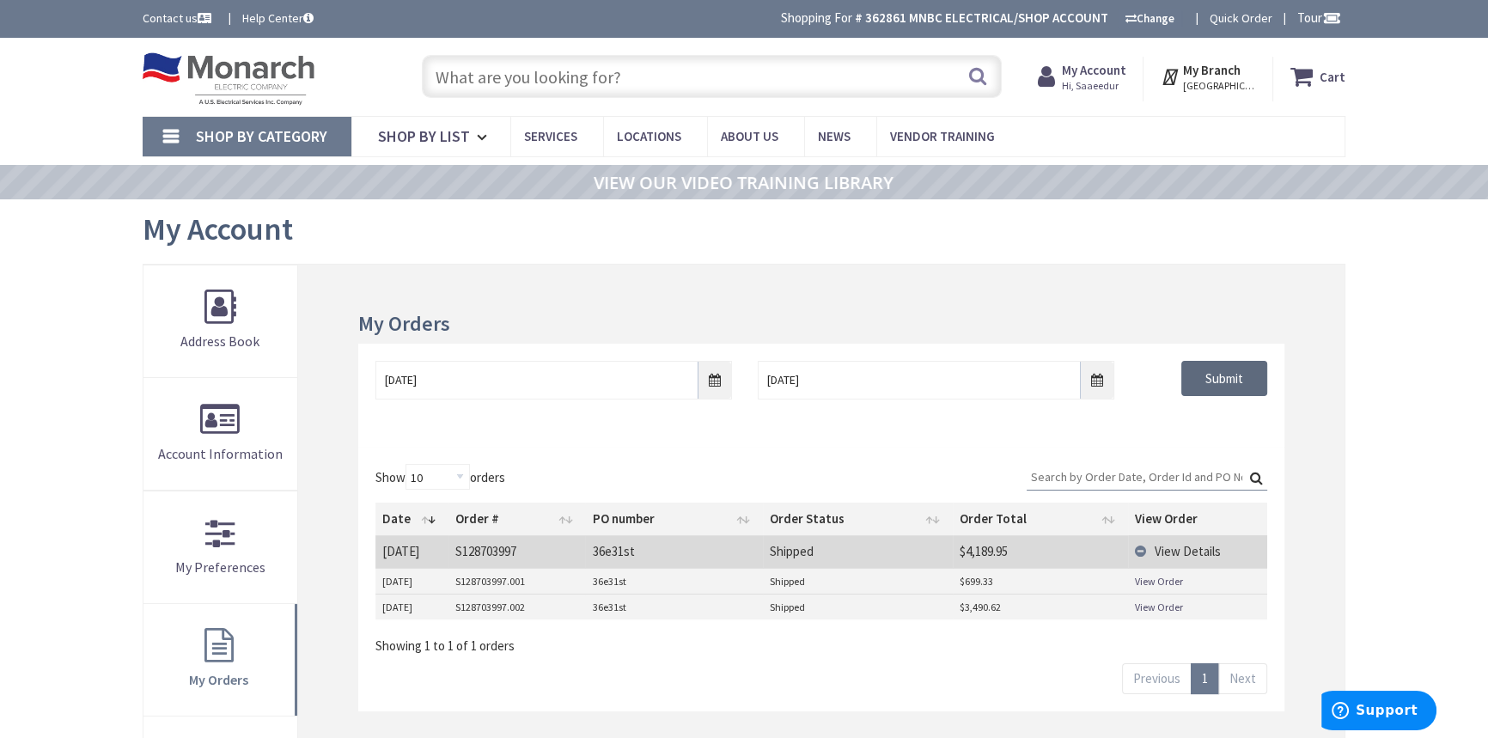
click at [1210, 387] on input "Submit" at bounding box center [1224, 379] width 86 height 36
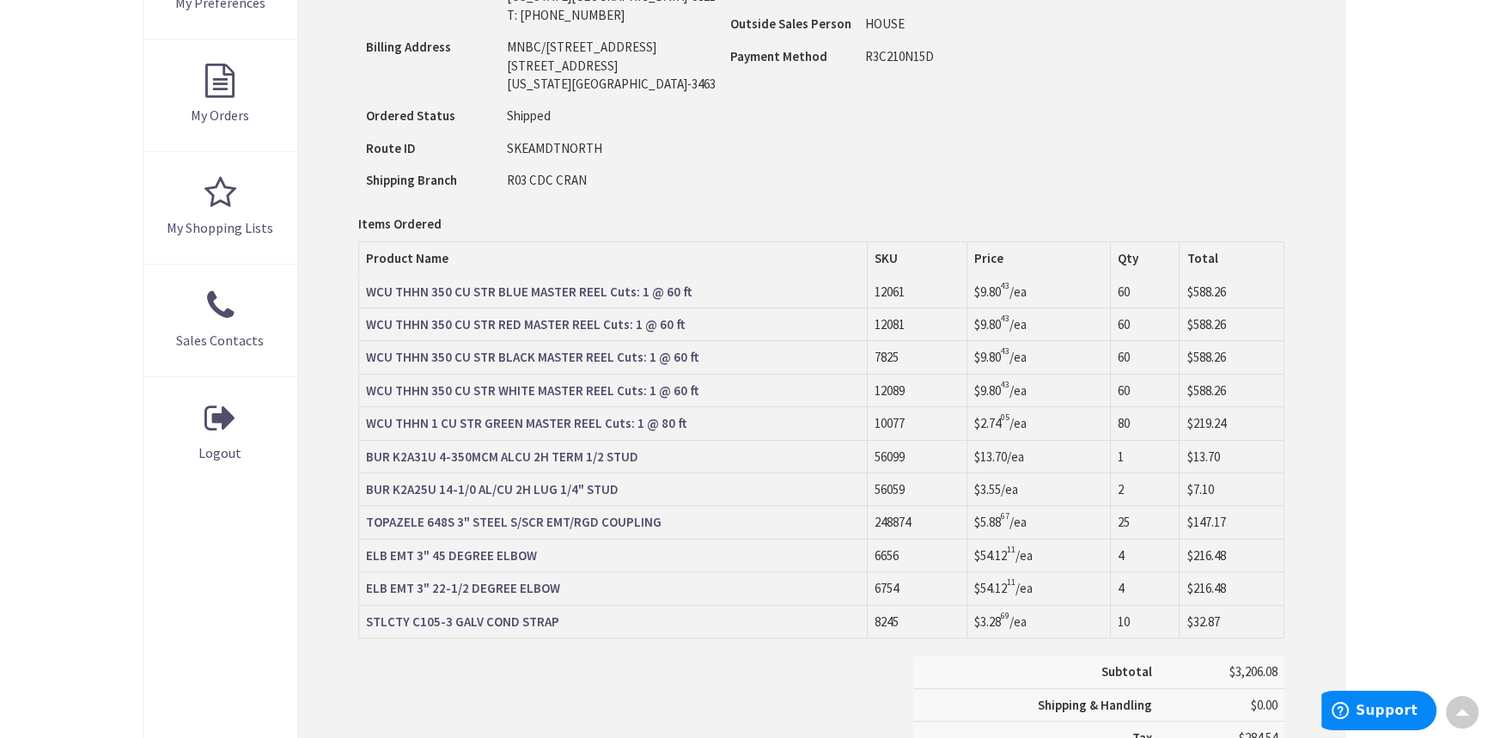
scroll to position [471, 0]
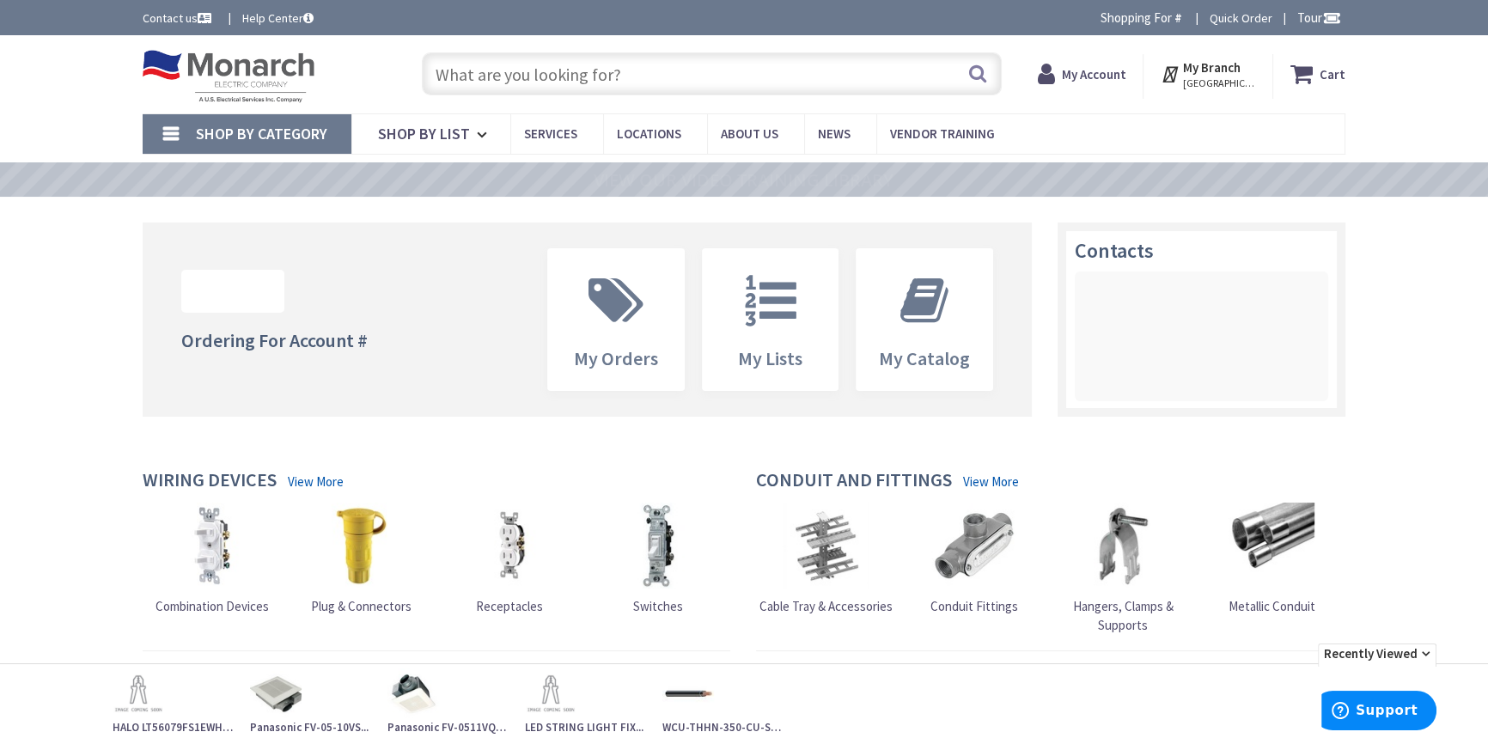
click at [1071, 77] on strong "My Account" at bounding box center [1093, 74] width 64 height 16
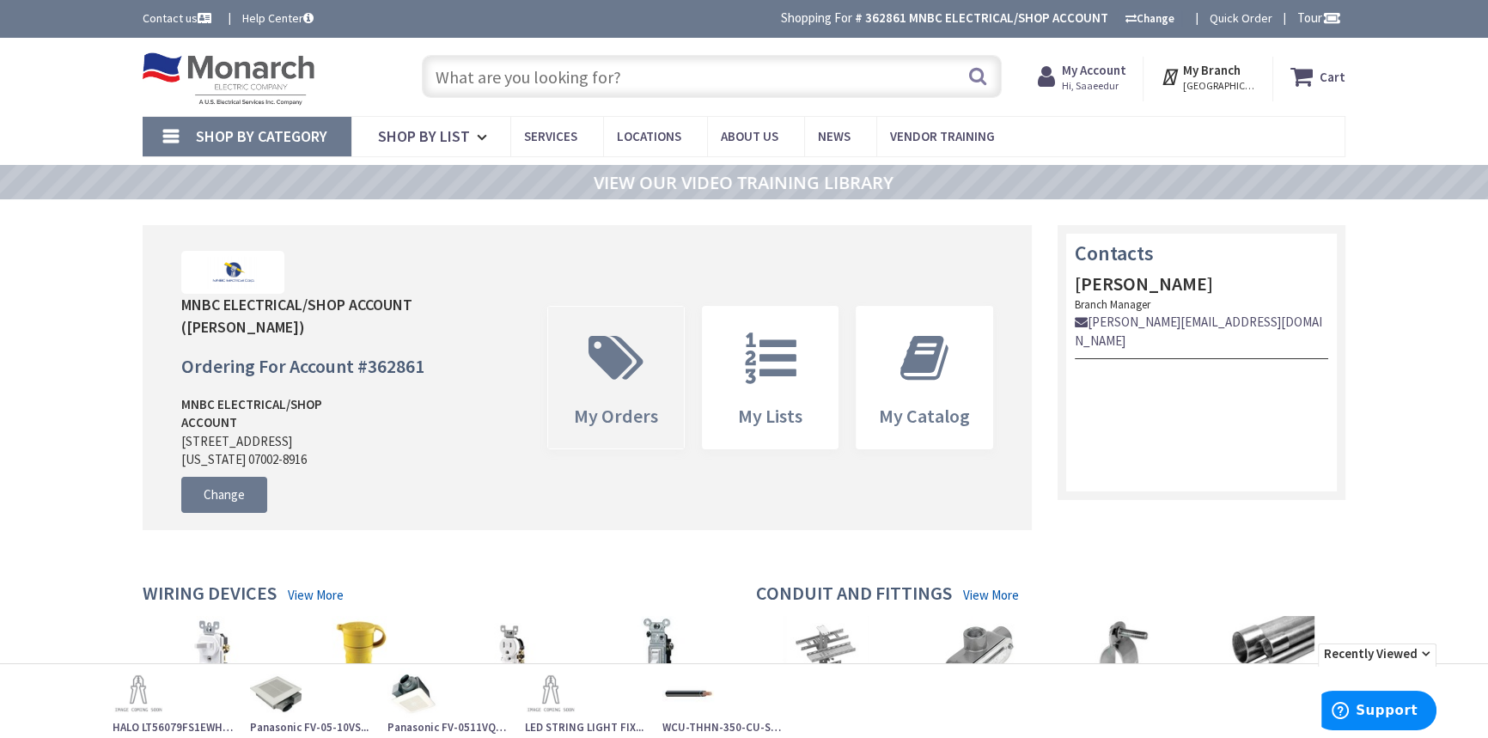
click at [674, 375] on span "My Orders" at bounding box center [616, 377] width 136 height 141
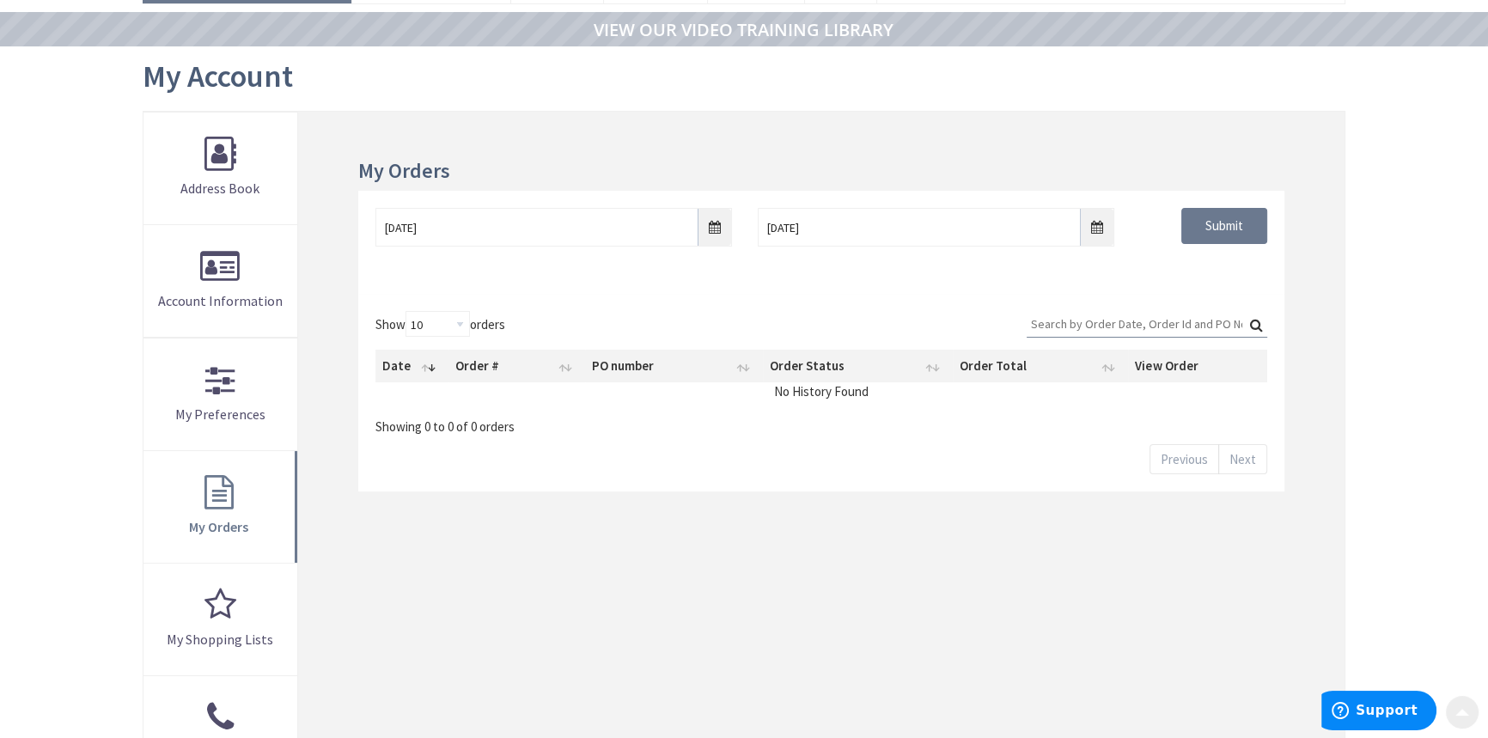
scroll to position [156, 0]
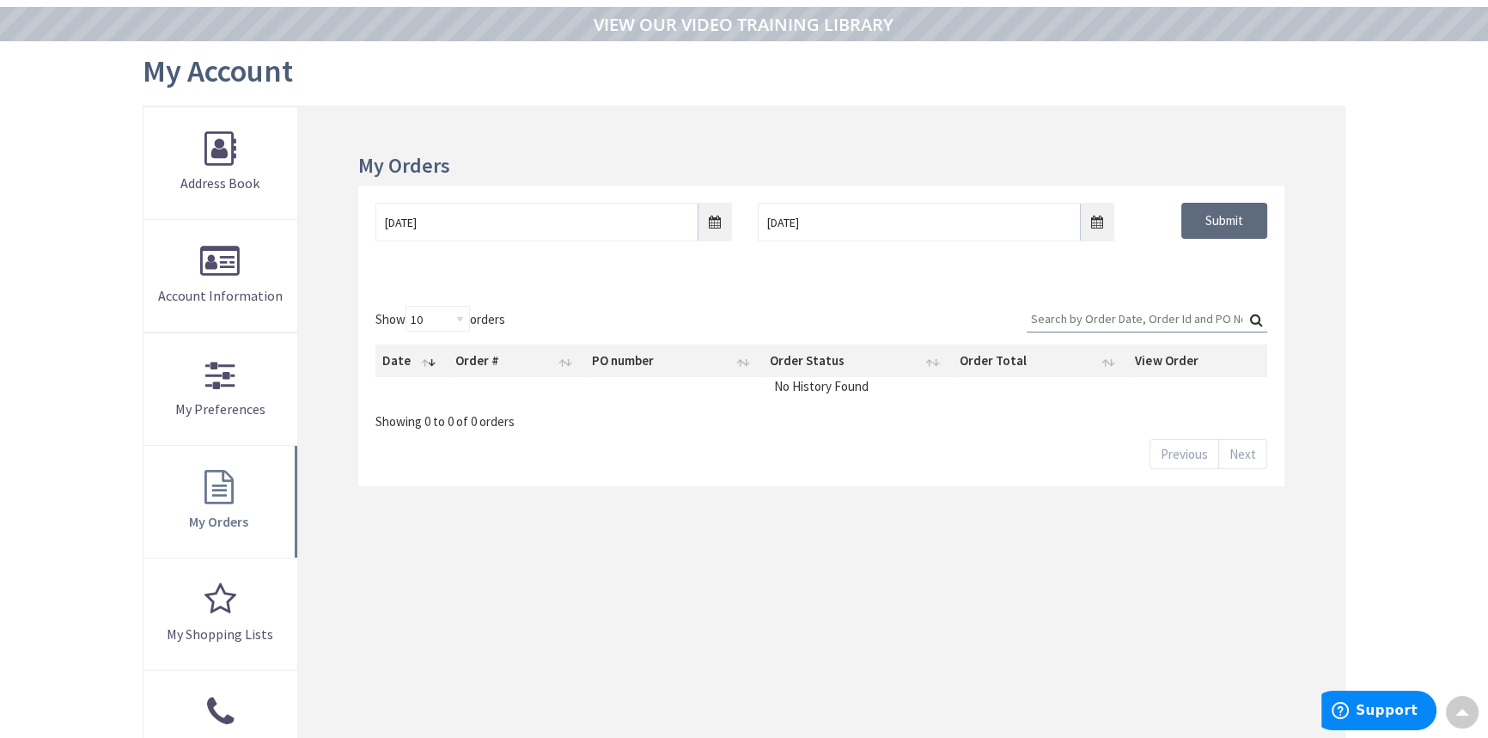
click at [1236, 223] on input "Submit" at bounding box center [1224, 221] width 86 height 36
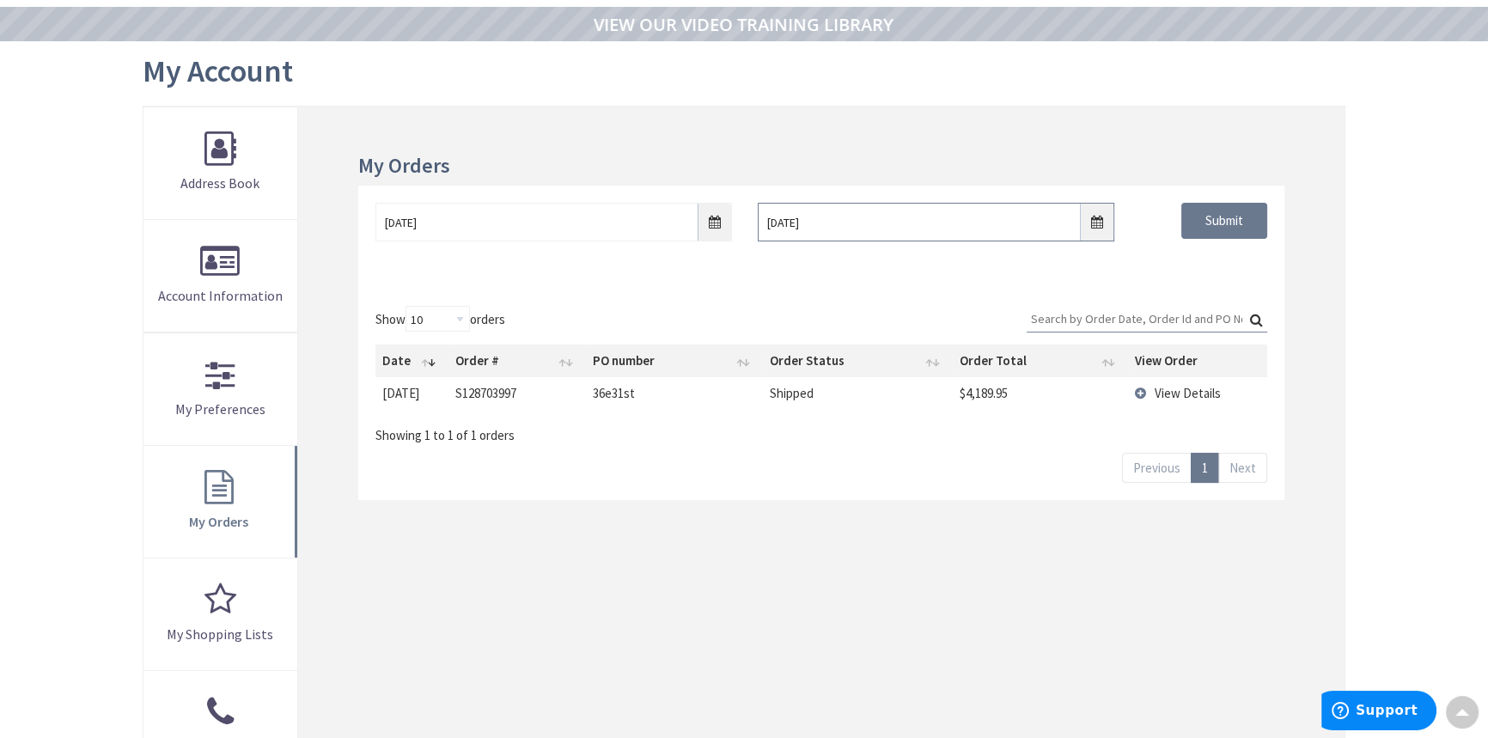
click at [1094, 221] on input "[DATE]" at bounding box center [936, 222] width 357 height 39
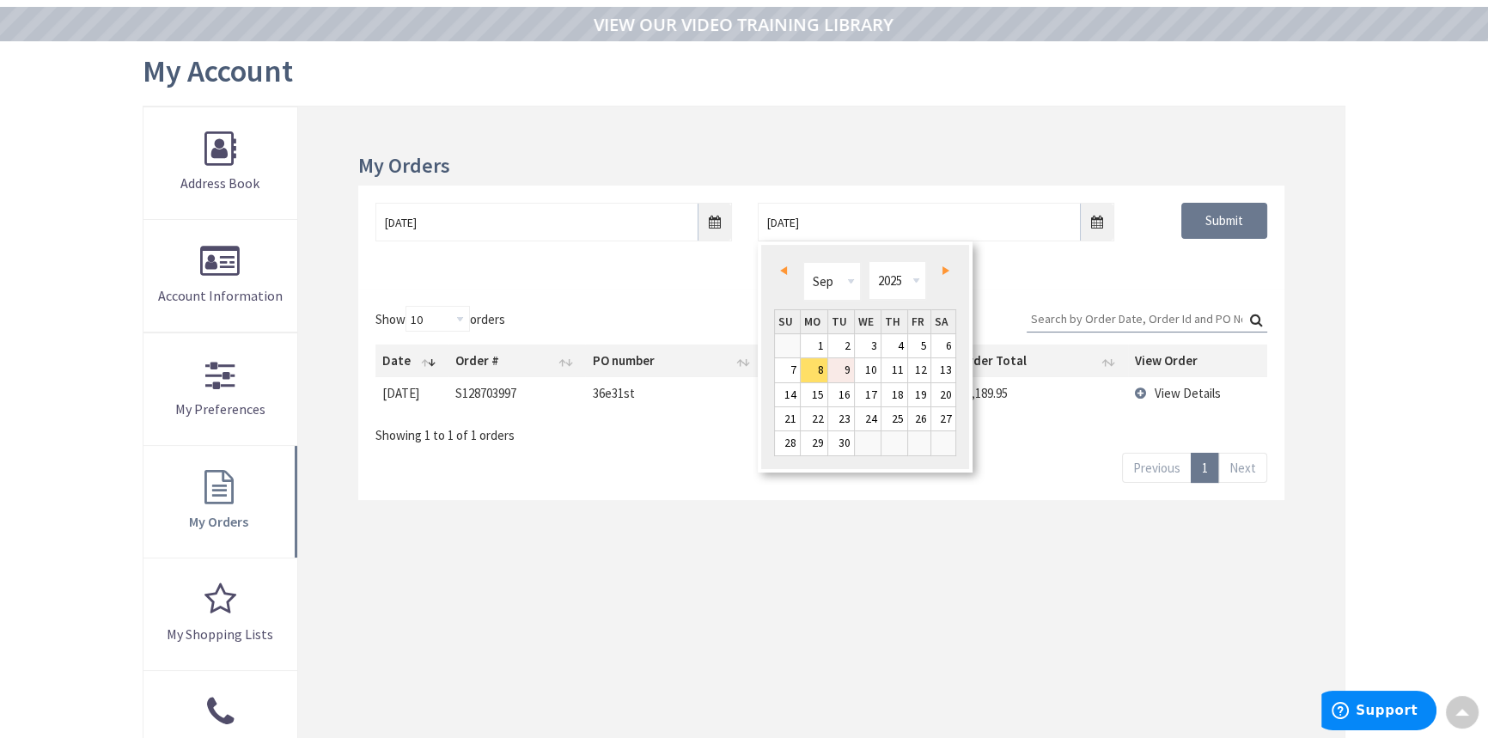
click at [843, 369] on link "9" at bounding box center [841, 369] width 26 height 23
type input "[DATE]"
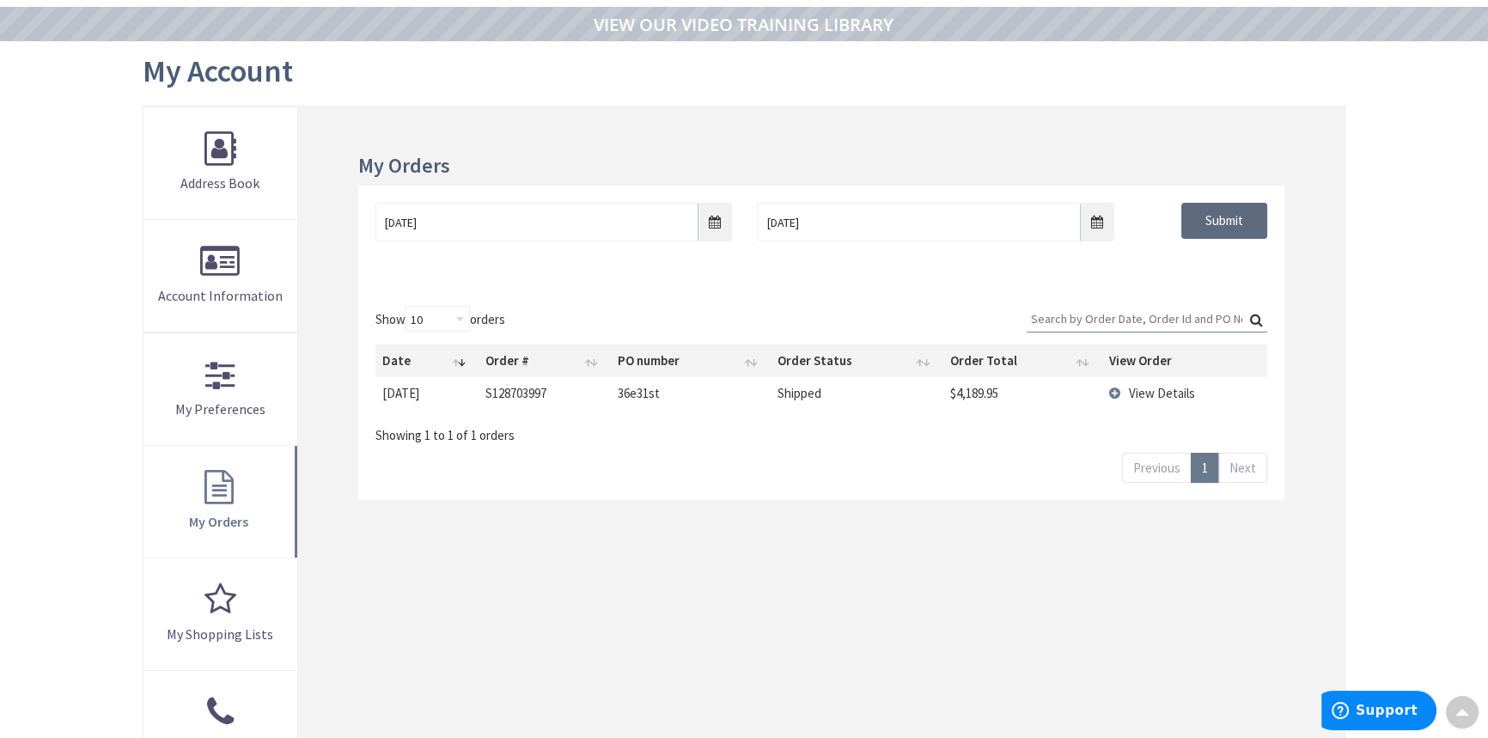
click at [1236, 209] on input "Submit" at bounding box center [1224, 221] width 86 height 36
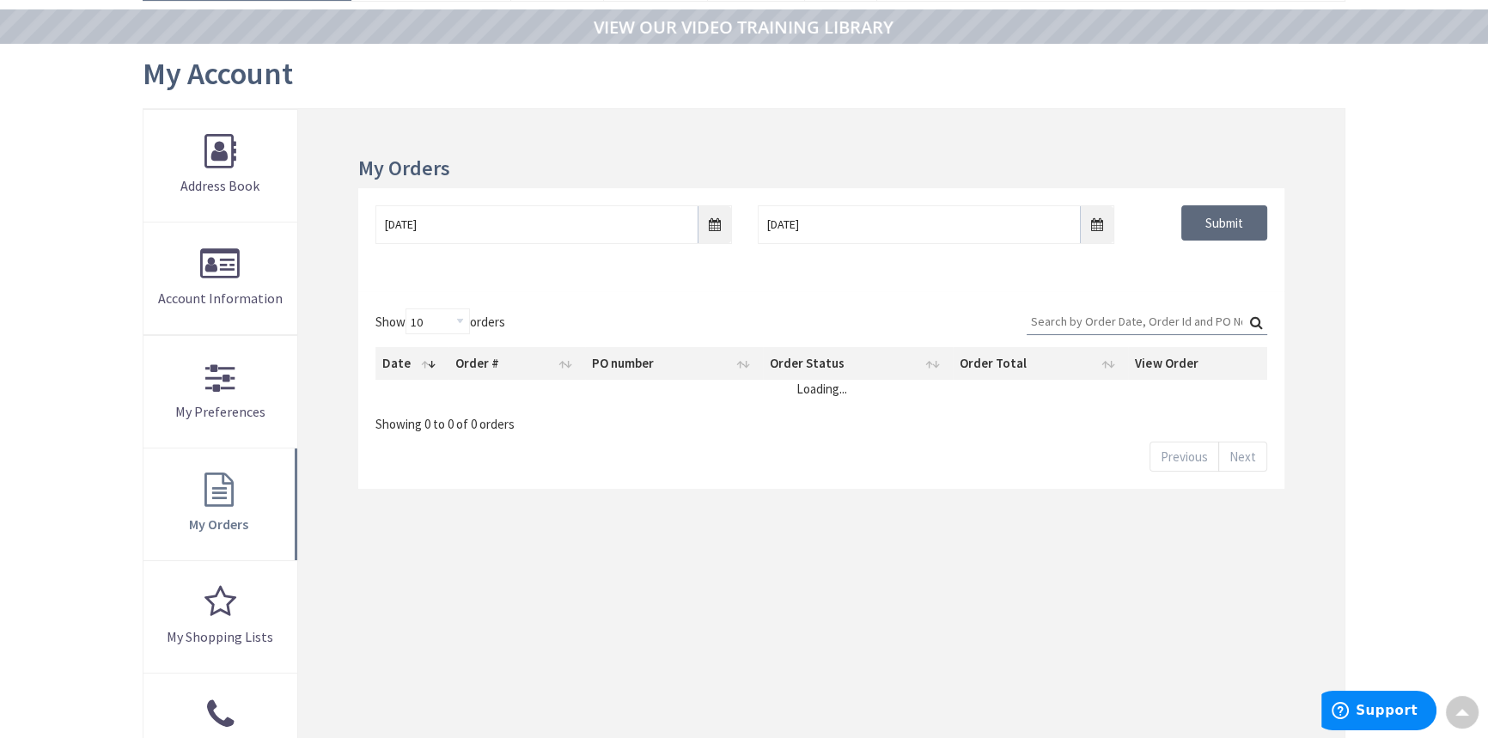
scroll to position [158, 0]
